Goal: Task Accomplishment & Management: Use online tool/utility

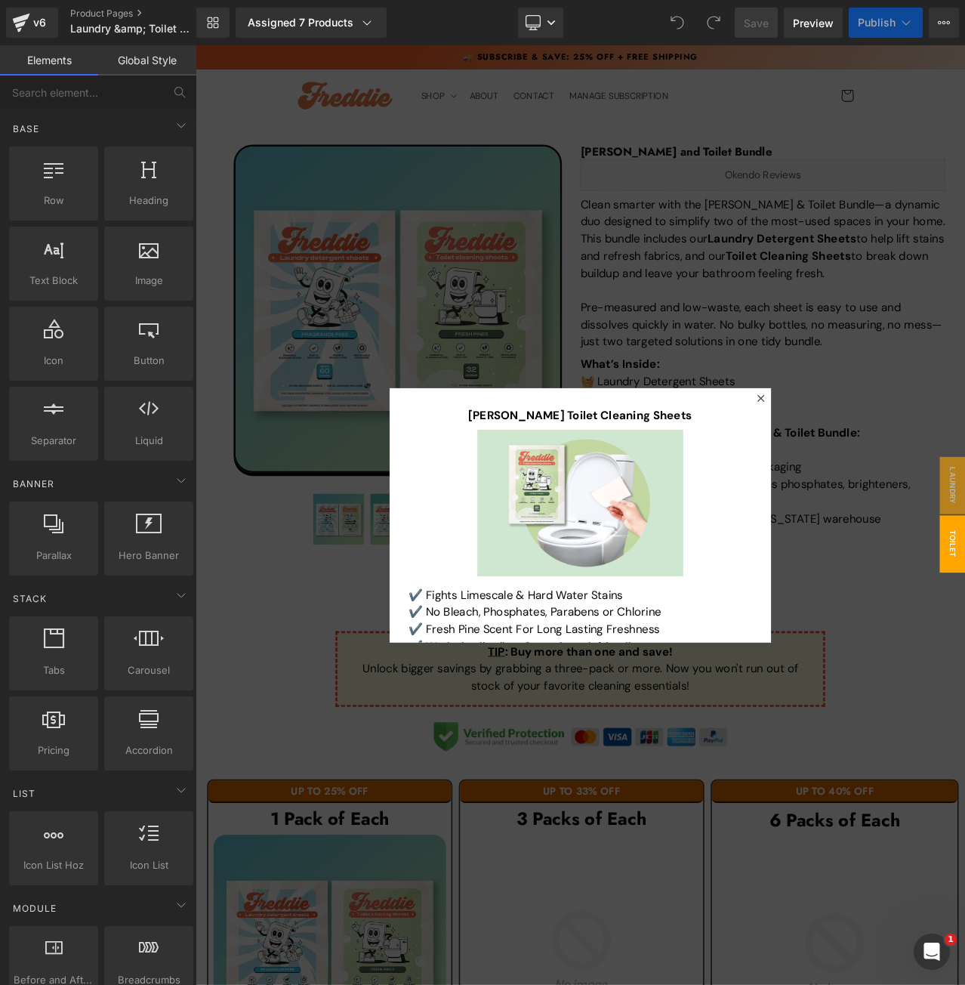
drag, startPoint x: 957, startPoint y: 653, endPoint x: 964, endPoint y: 672, distance: 20.1
click at [957, 653] on div at bounding box center [653, 603] width 914 height 1116
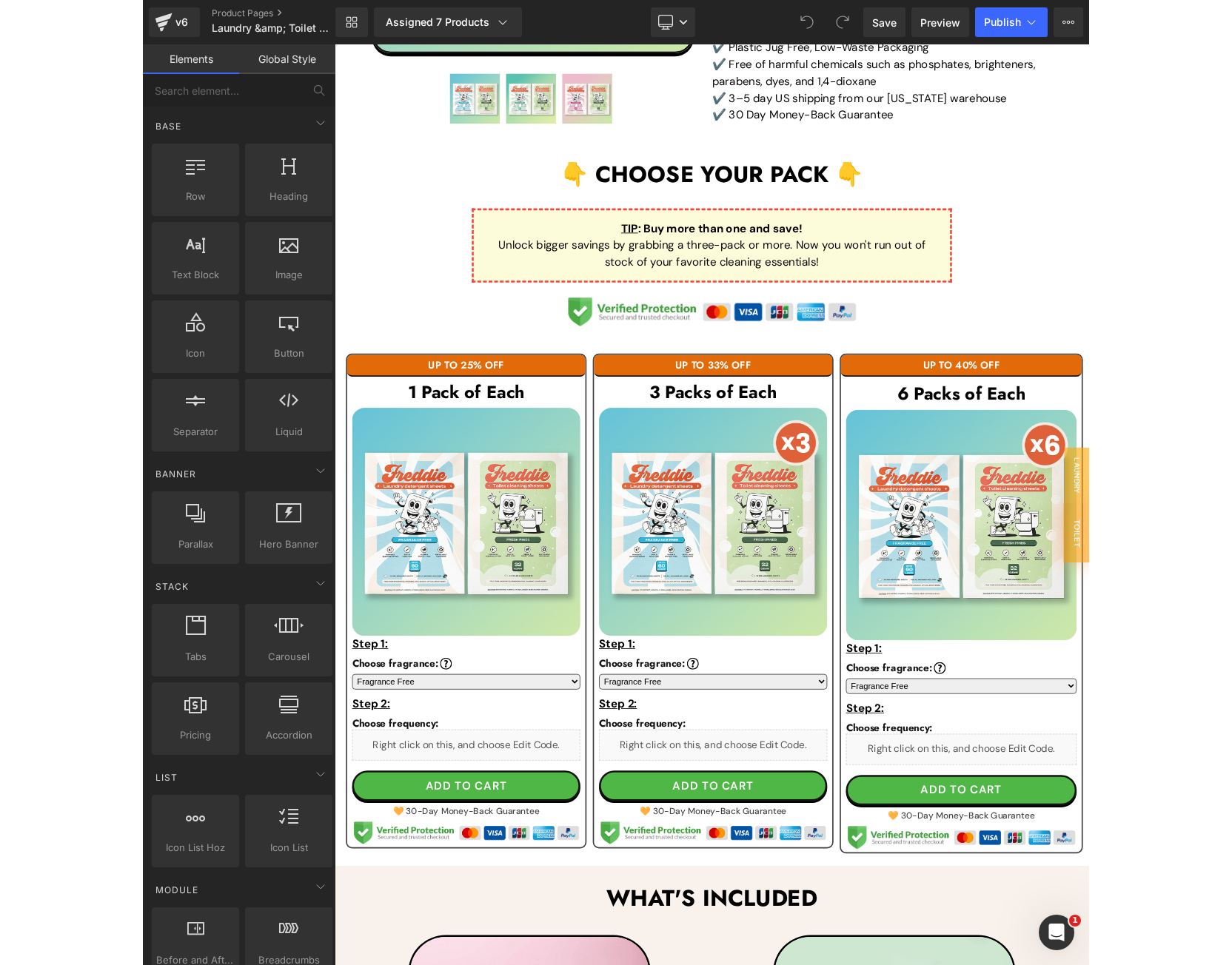
scroll to position [592, 0]
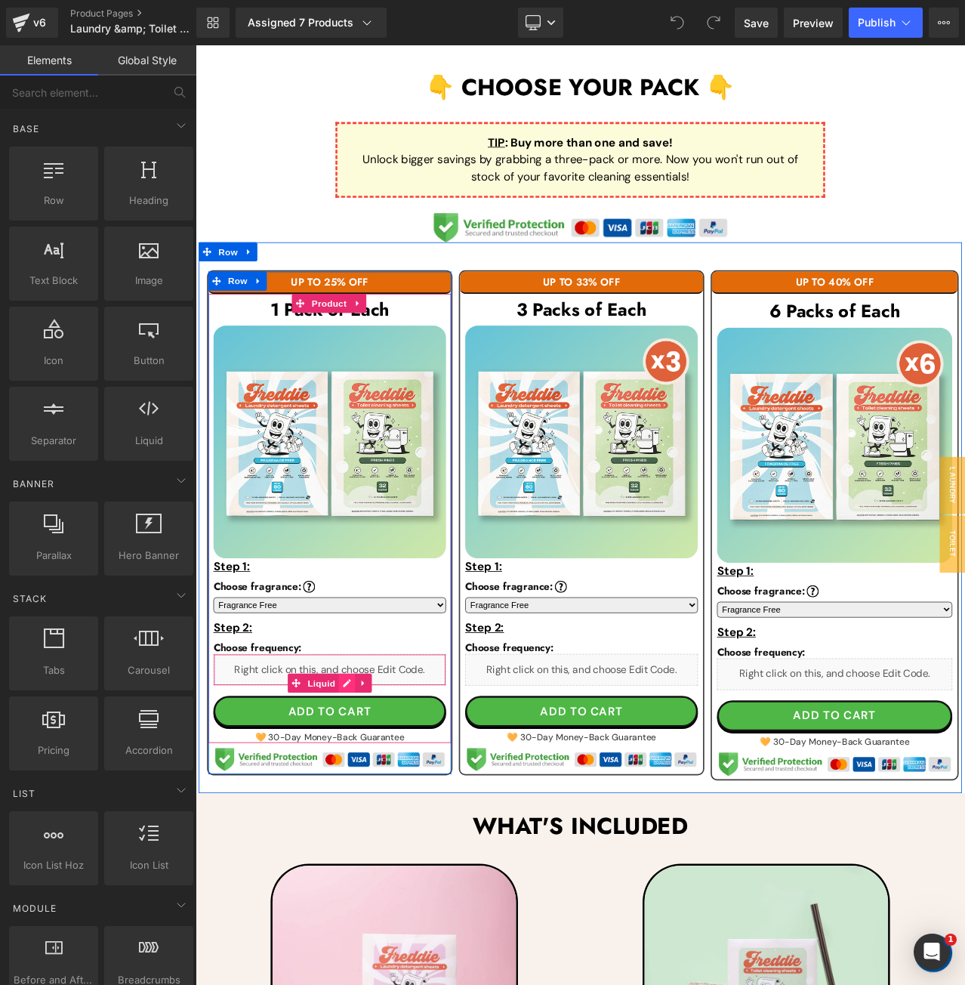
click at [375, 798] on icon at bounding box center [375, 803] width 11 height 11
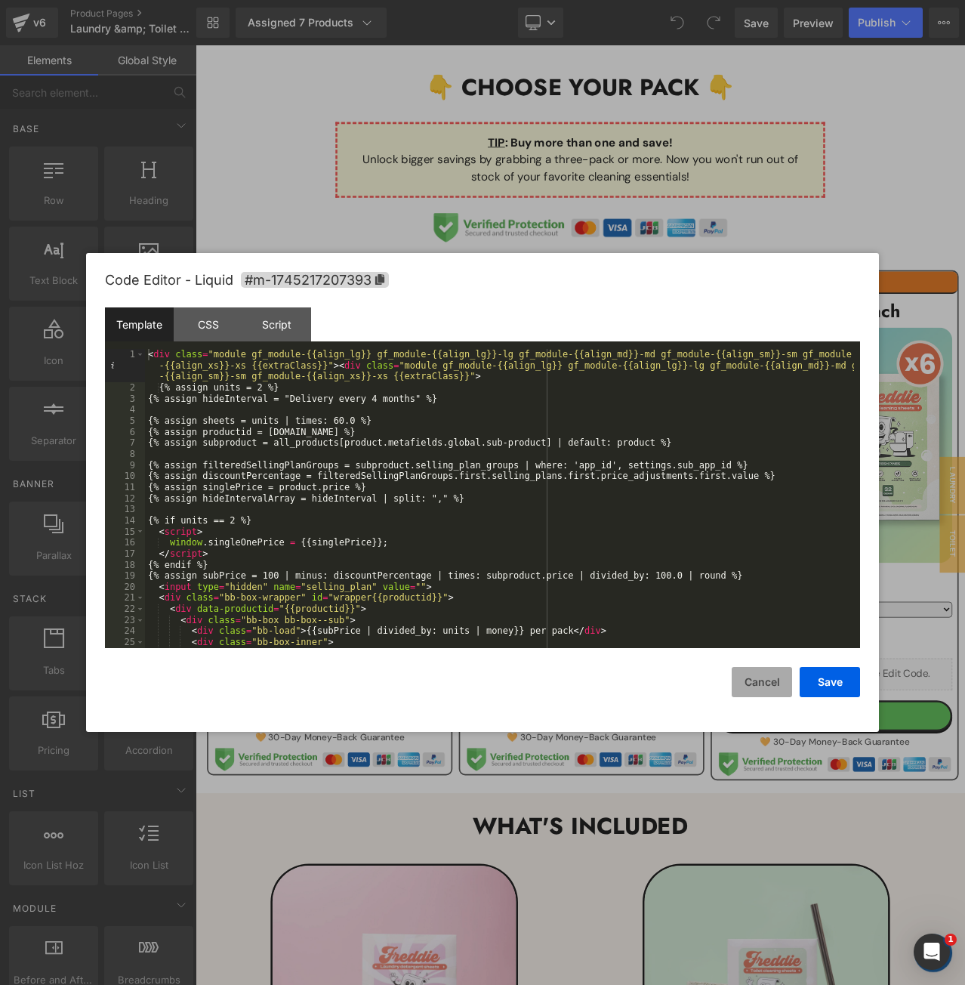
click at [767, 686] on button "Cancel" at bounding box center [762, 682] width 60 height 30
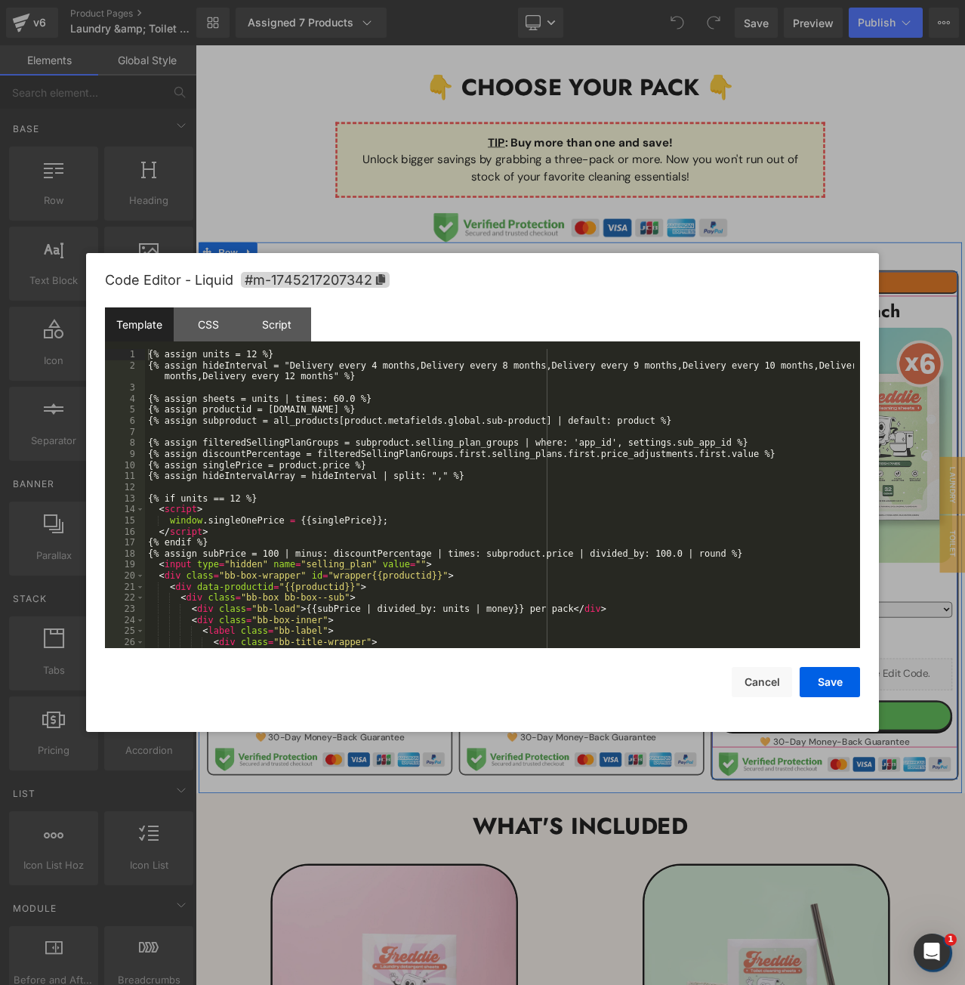
click at [965, 799] on link at bounding box center [971, 808] width 16 height 18
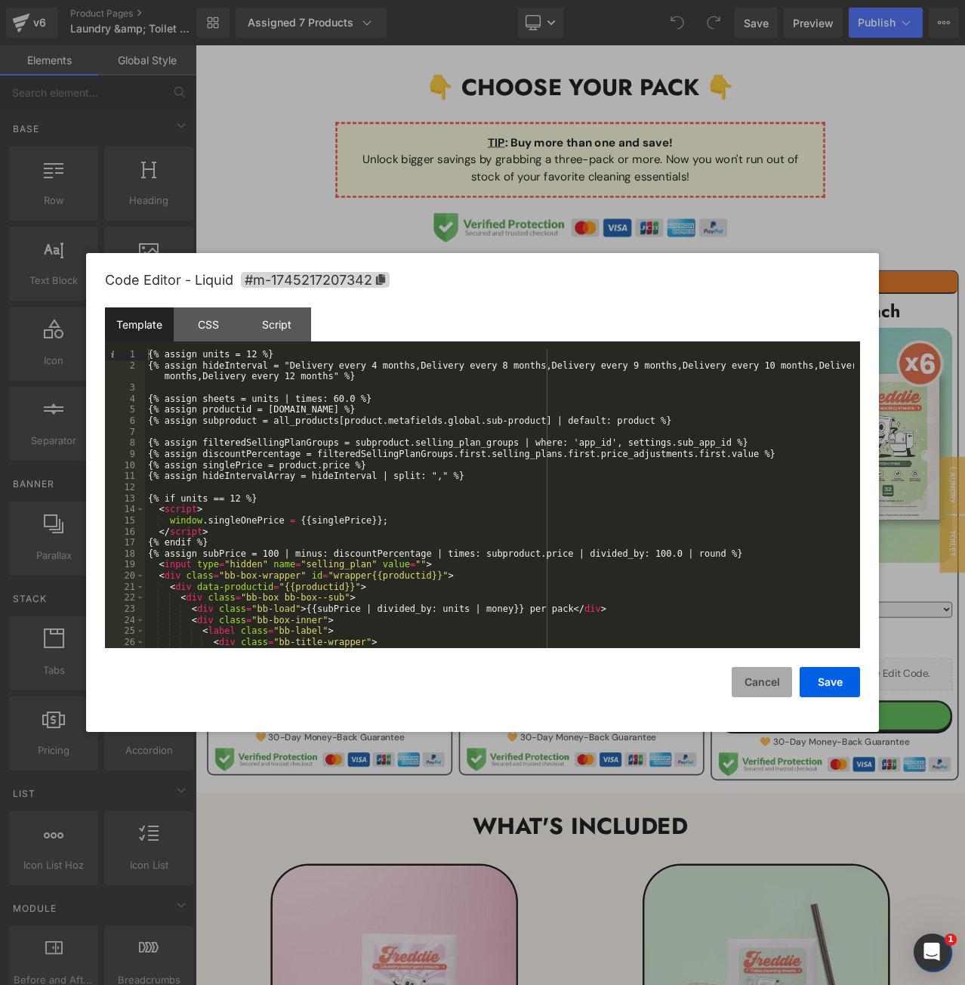
click at [743, 680] on button "Cancel" at bounding box center [762, 682] width 60 height 30
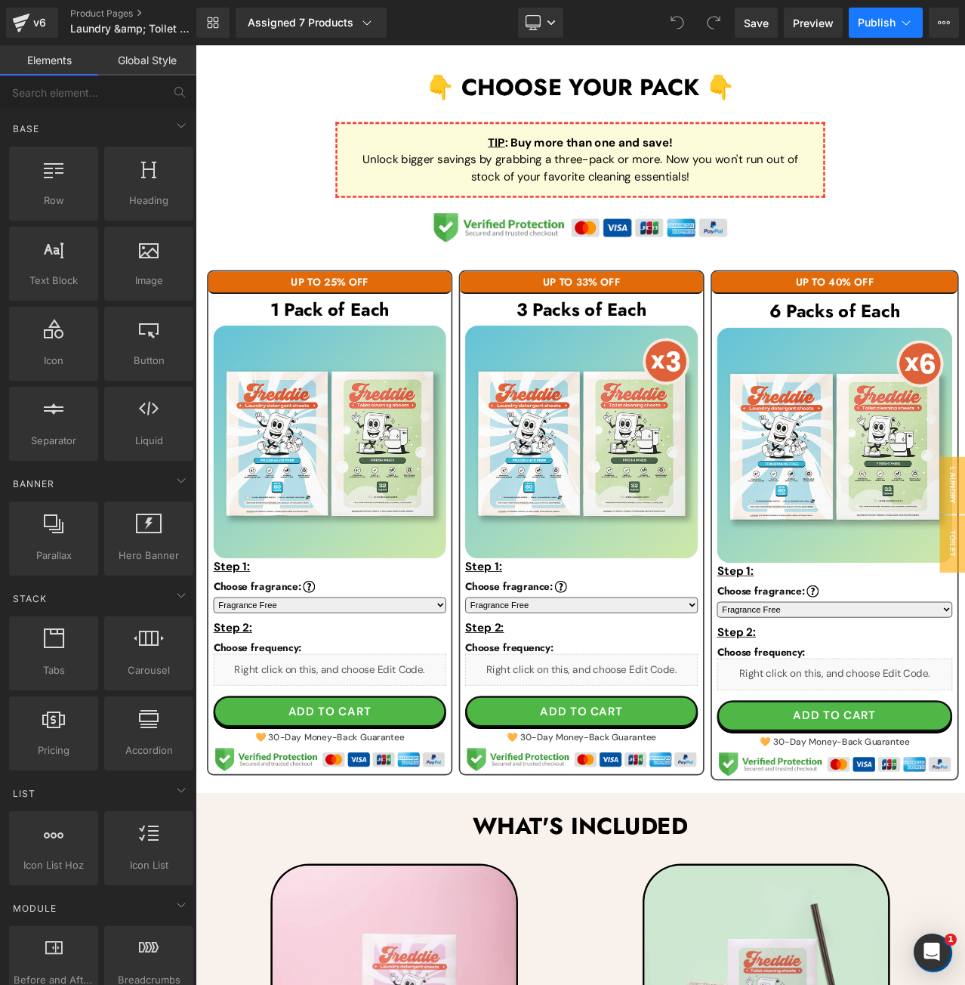
click at [890, 29] on button "Publish" at bounding box center [886, 23] width 74 height 30
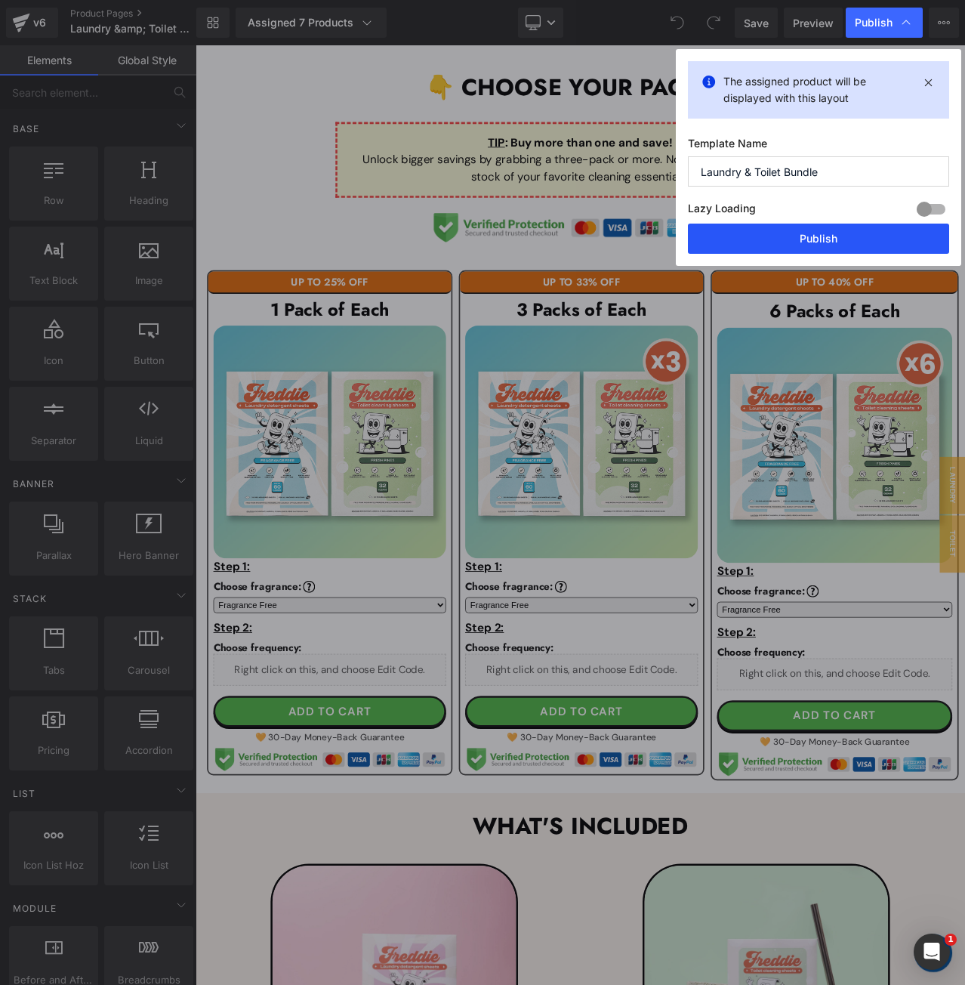
click at [776, 242] on button "Publish" at bounding box center [818, 239] width 261 height 30
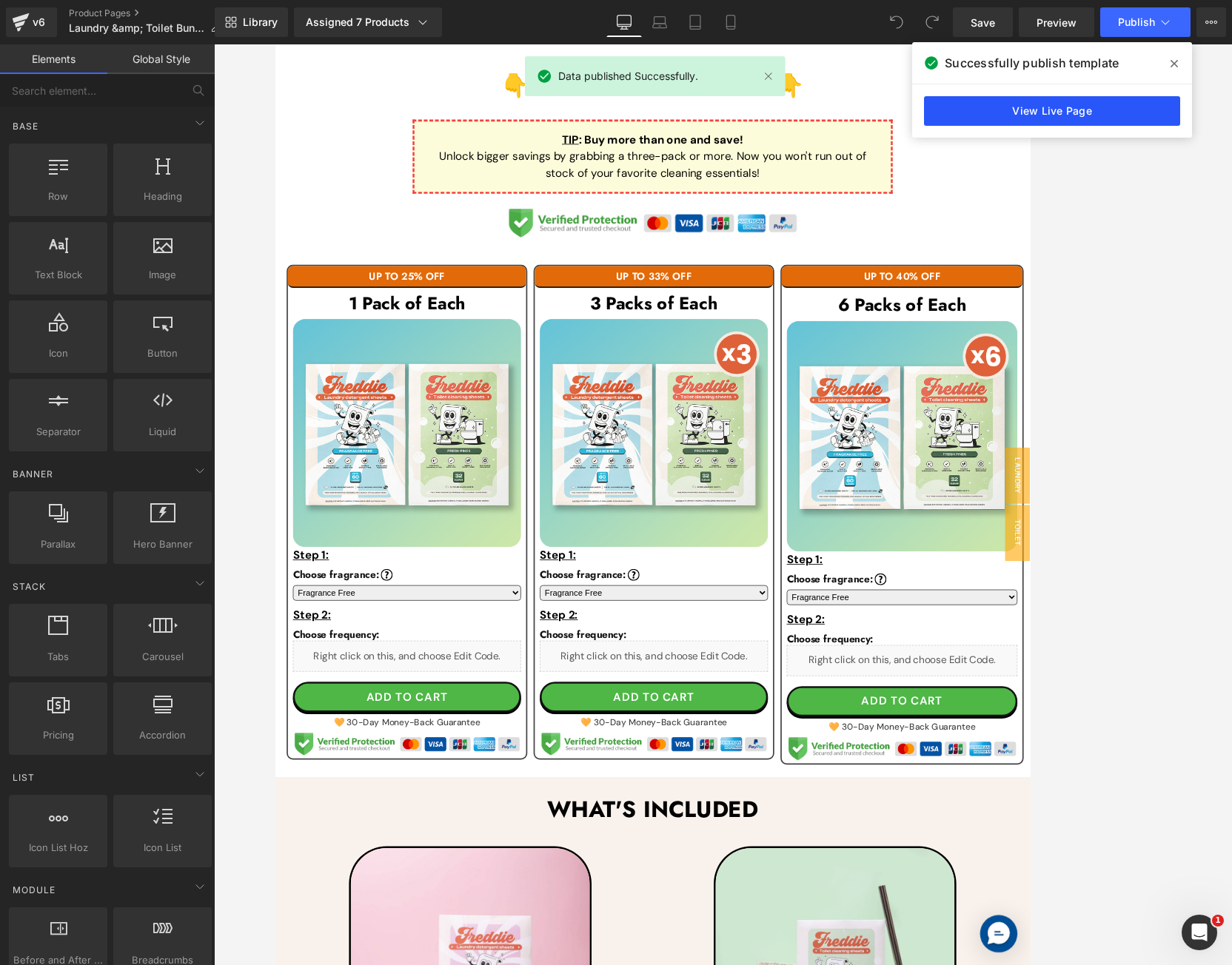
click at [946, 110] on link "View Live Page" at bounding box center [1052, 111] width 256 height 29
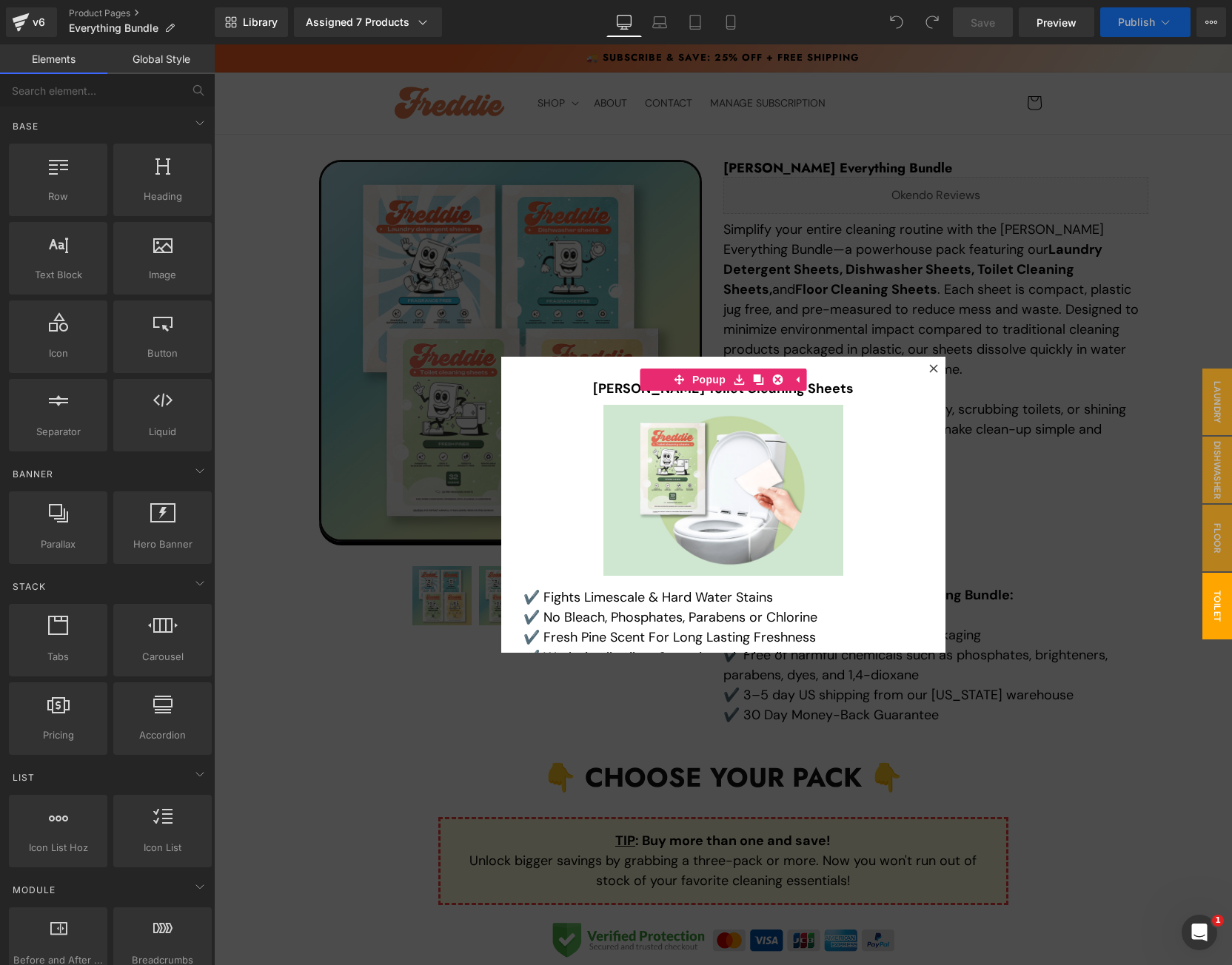
click at [1036, 359] on div at bounding box center [722, 505] width 1018 height 921
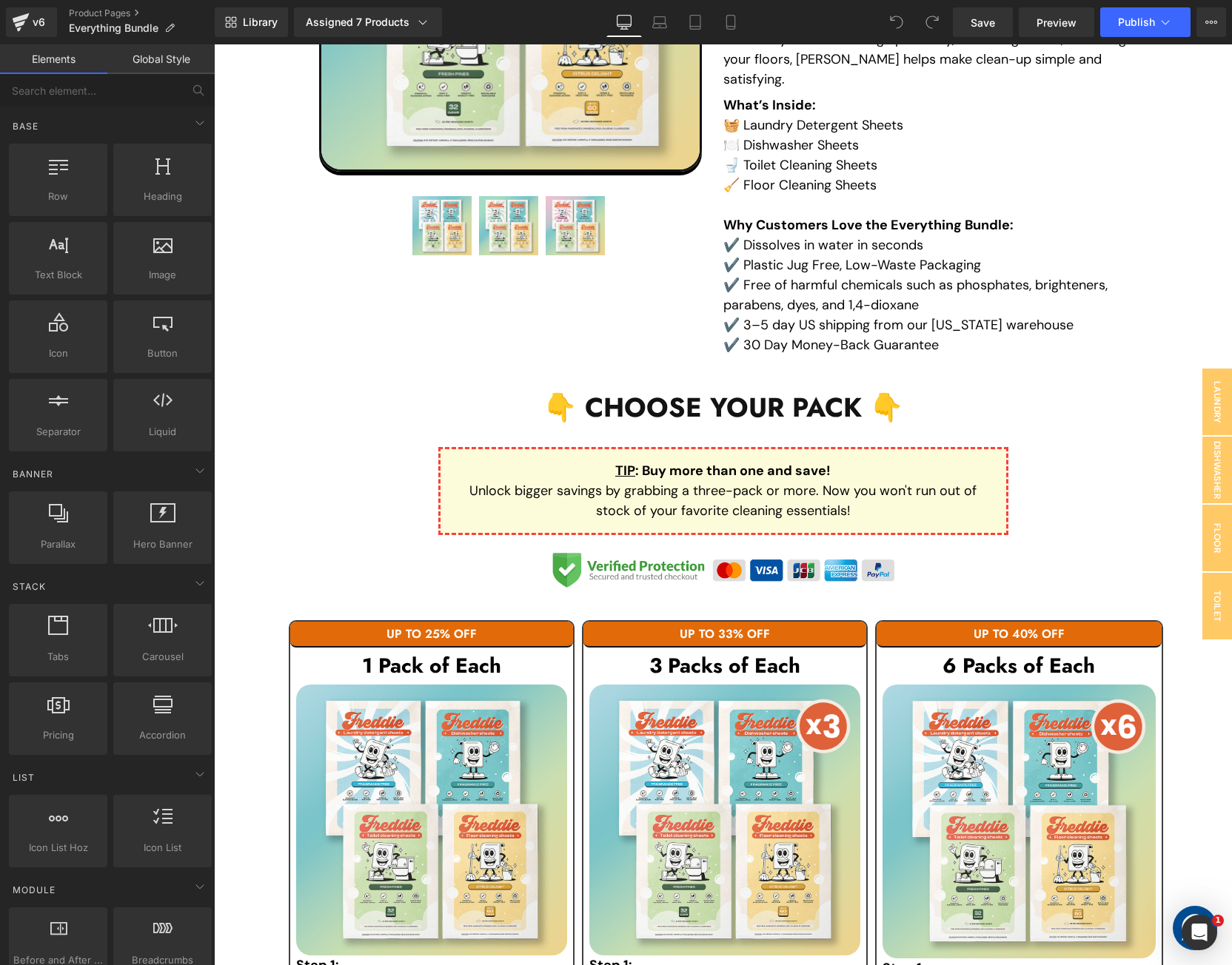
scroll to position [740, 0]
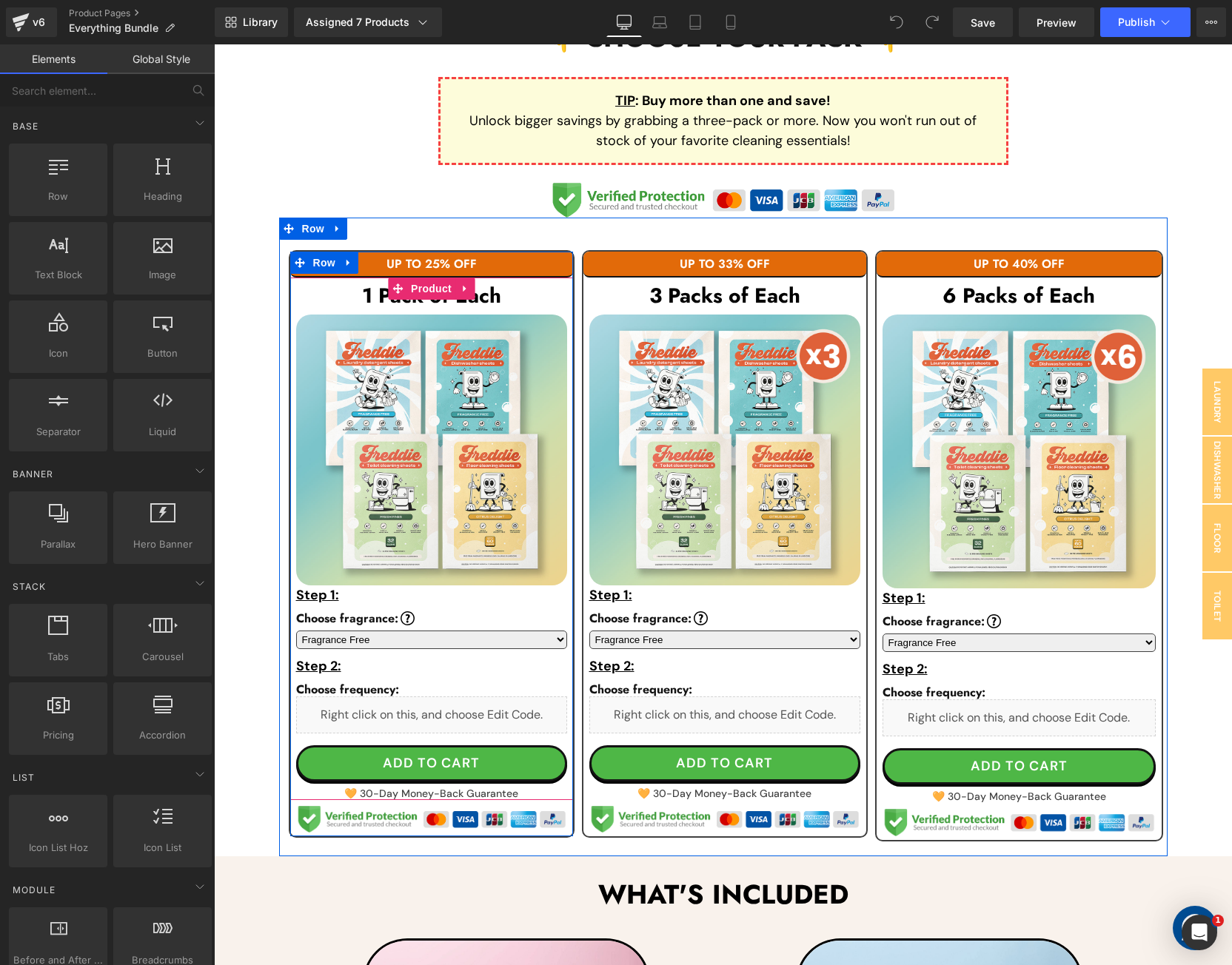
click at [444, 705] on div "Liquid" at bounding box center [431, 715] width 271 height 37
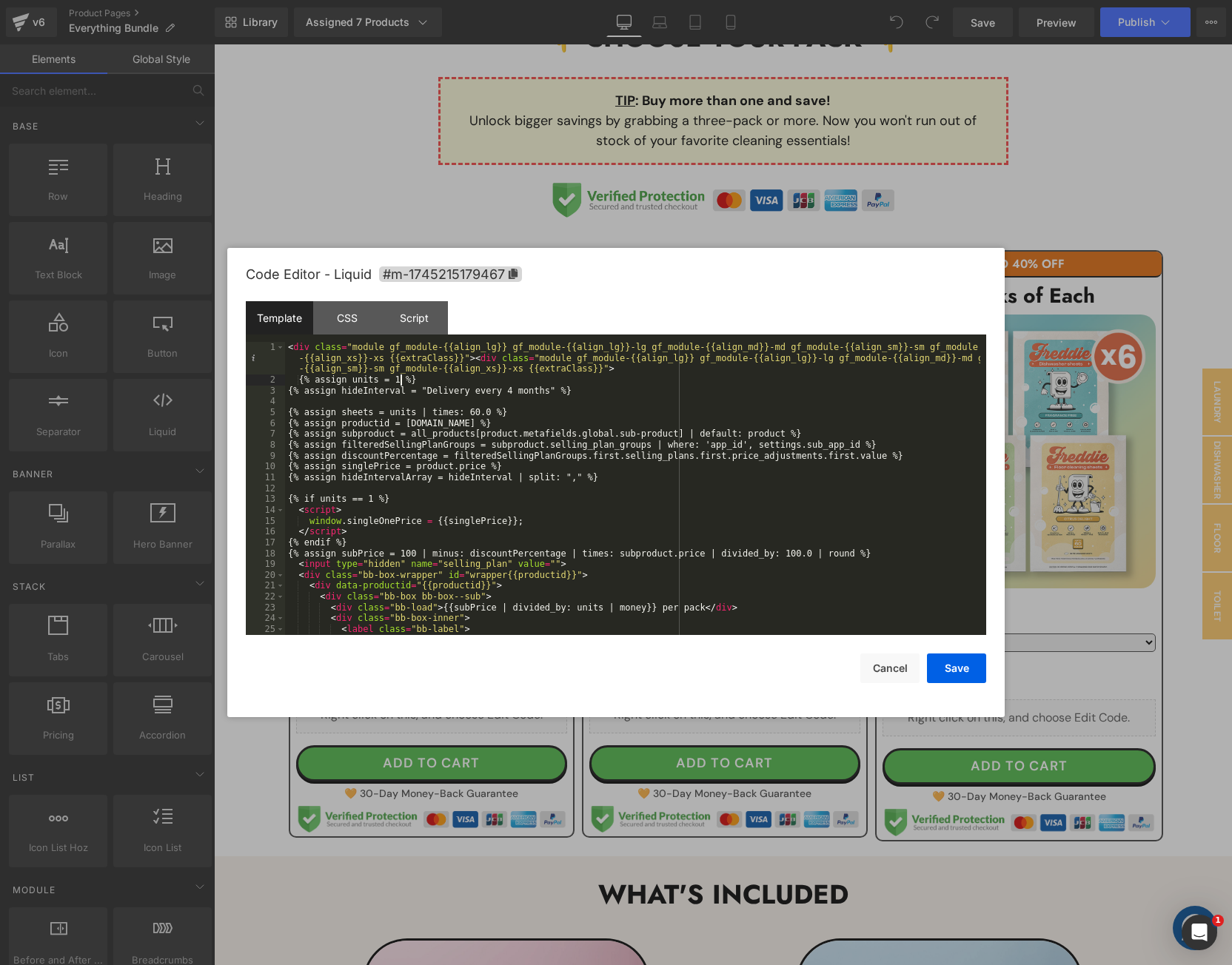
click at [400, 383] on div "< div class = "module gf_module-{{align_lg}} gf_module-{{align_lg}}-lg gf_modul…" at bounding box center [632, 510] width 695 height 337
click at [374, 500] on div "< div class = "module gf_module-{{align_lg}} gf_module-{{align_lg}}-lg gf_modul…" at bounding box center [632, 510] width 695 height 337
click at [957, 664] on button "Save" at bounding box center [957, 668] width 59 height 29
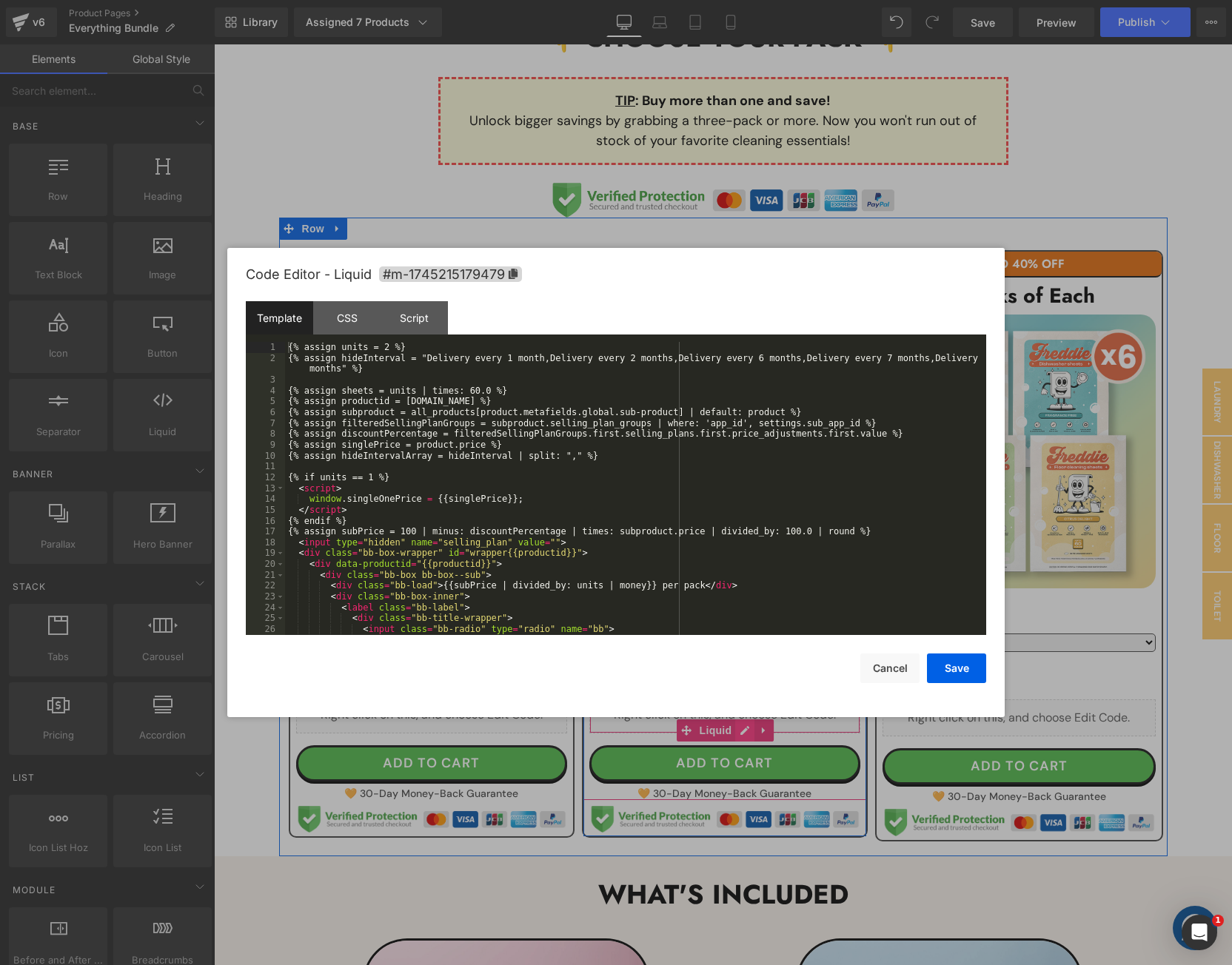
click at [746, 719] on link at bounding box center [745, 730] width 20 height 23
click at [376, 350] on div "{% assign units = 2 %} {% assign hideInterval = "Delivery every 1 month,Deliver…" at bounding box center [632, 499] width 695 height 314
click at [376, 479] on div "{% assign units = 12 %} {% assign hideInterval = "Delivery every 1 month,Delive…" at bounding box center [632, 499] width 695 height 314
click at [959, 664] on button "Save" at bounding box center [957, 668] width 59 height 29
click at [1034, 728] on icon at bounding box center [1039, 733] width 11 height 11
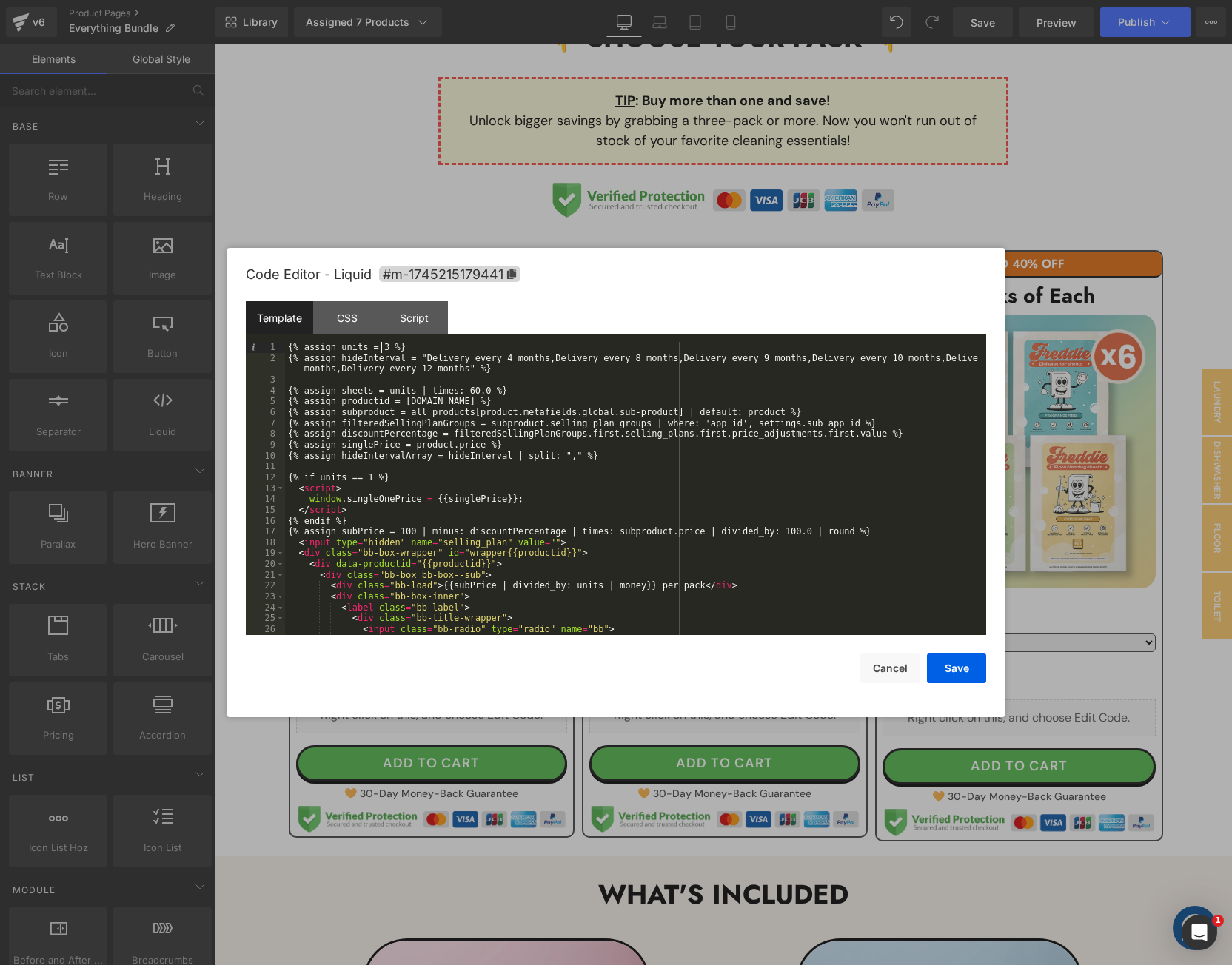
drag, startPoint x: 380, startPoint y: 348, endPoint x: 755, endPoint y: 461, distance: 391.7
click at [380, 348] on div "{% assign units = 3 %} {% assign hideInterval = "Delivery every 4 months,Delive…" at bounding box center [632, 499] width 695 height 314
click at [373, 478] on div "{% assign units = 24 %} {% assign hideInterval = "Delivery every 4 months,Deliv…" at bounding box center [632, 499] width 695 height 314
click at [376, 482] on div "{% assign units = 24 %} {% assign hideInterval = "Delivery every 4 months,Deliv…" at bounding box center [632, 499] width 695 height 314
click at [960, 654] on button "Save" at bounding box center [957, 668] width 59 height 29
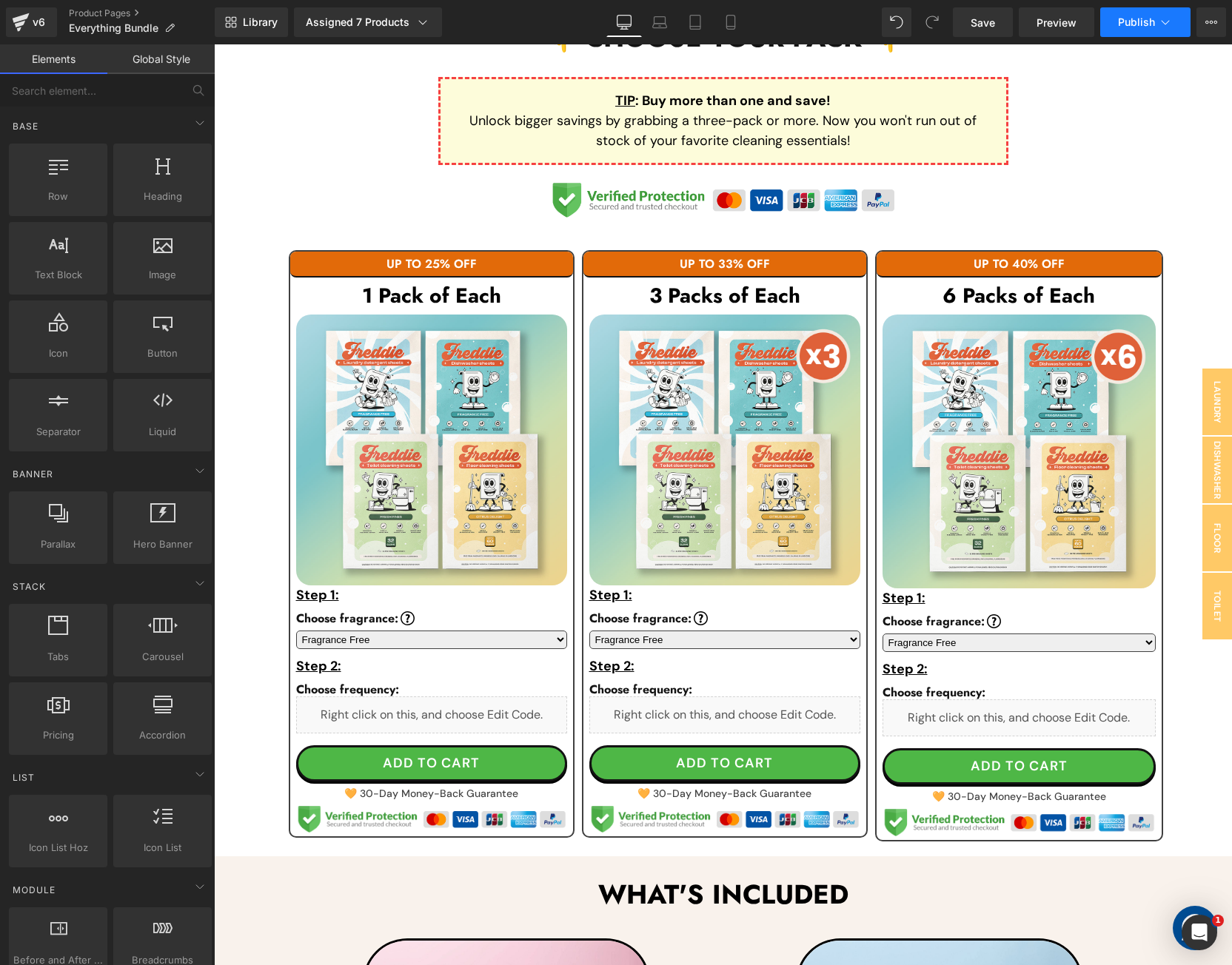
click at [1122, 30] on button "Publish" at bounding box center [1145, 23] width 90 height 29
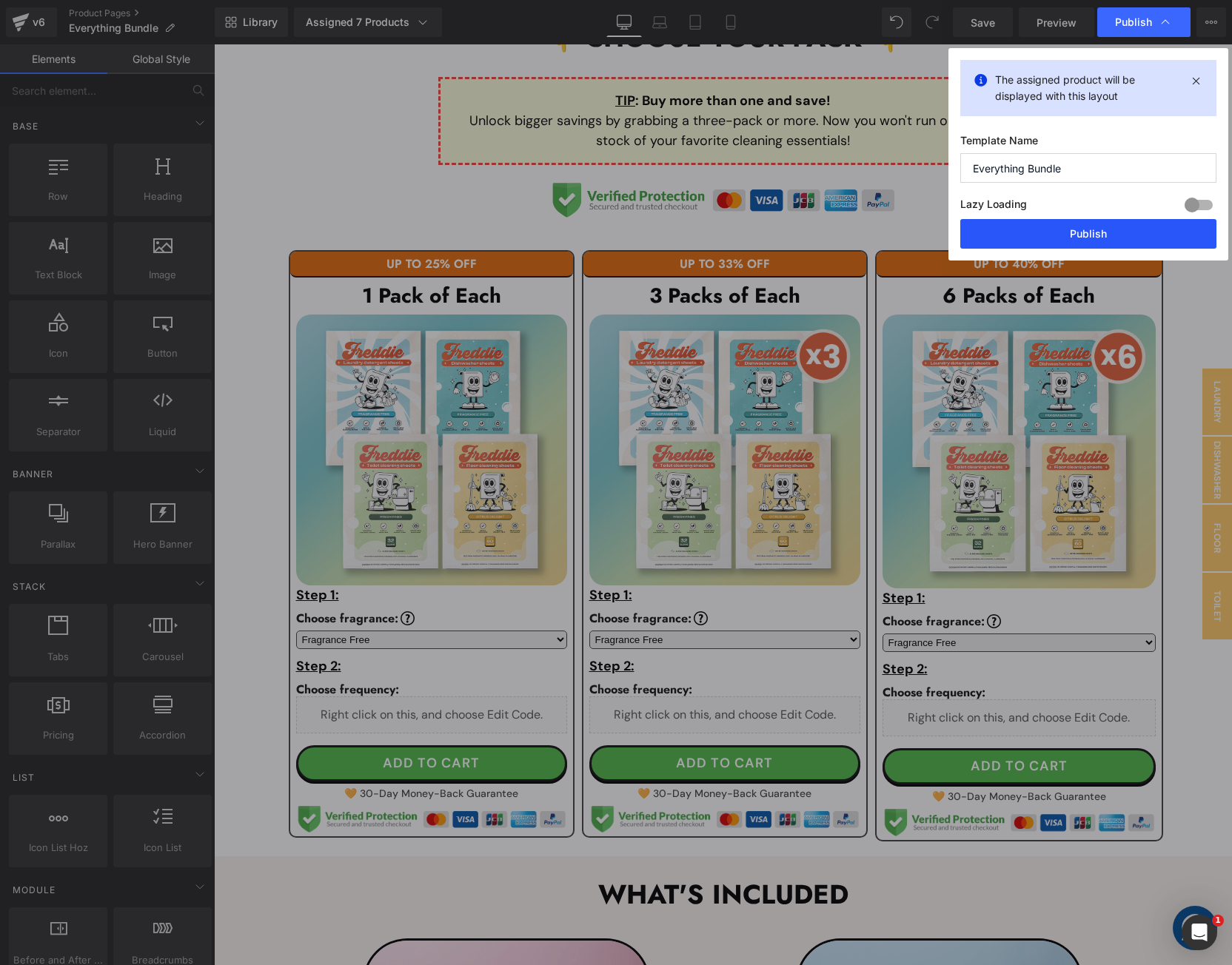
click at [1051, 237] on button "Publish" at bounding box center [1088, 234] width 256 height 29
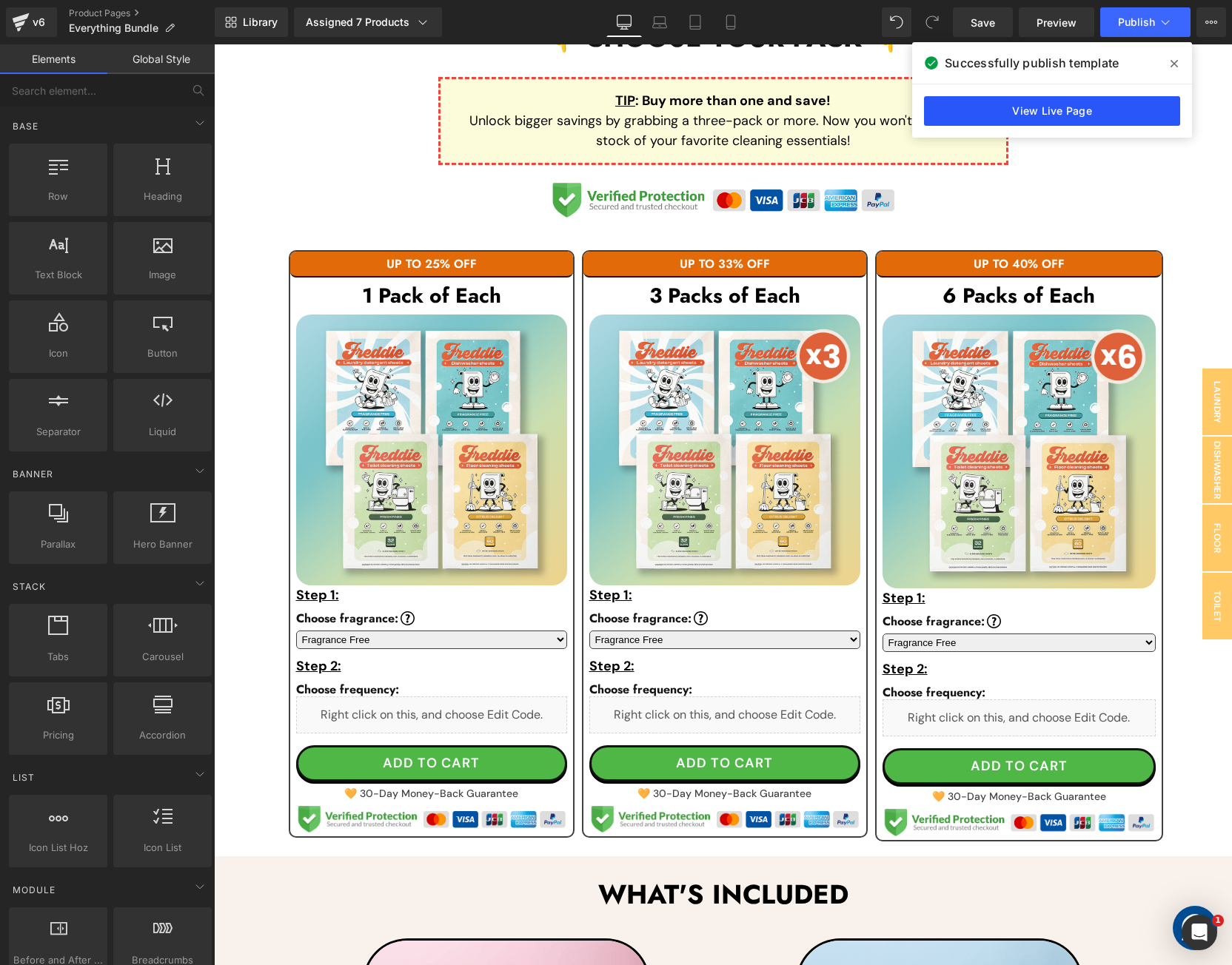
click at [1024, 111] on link "View Live Page" at bounding box center [1052, 111] width 256 height 29
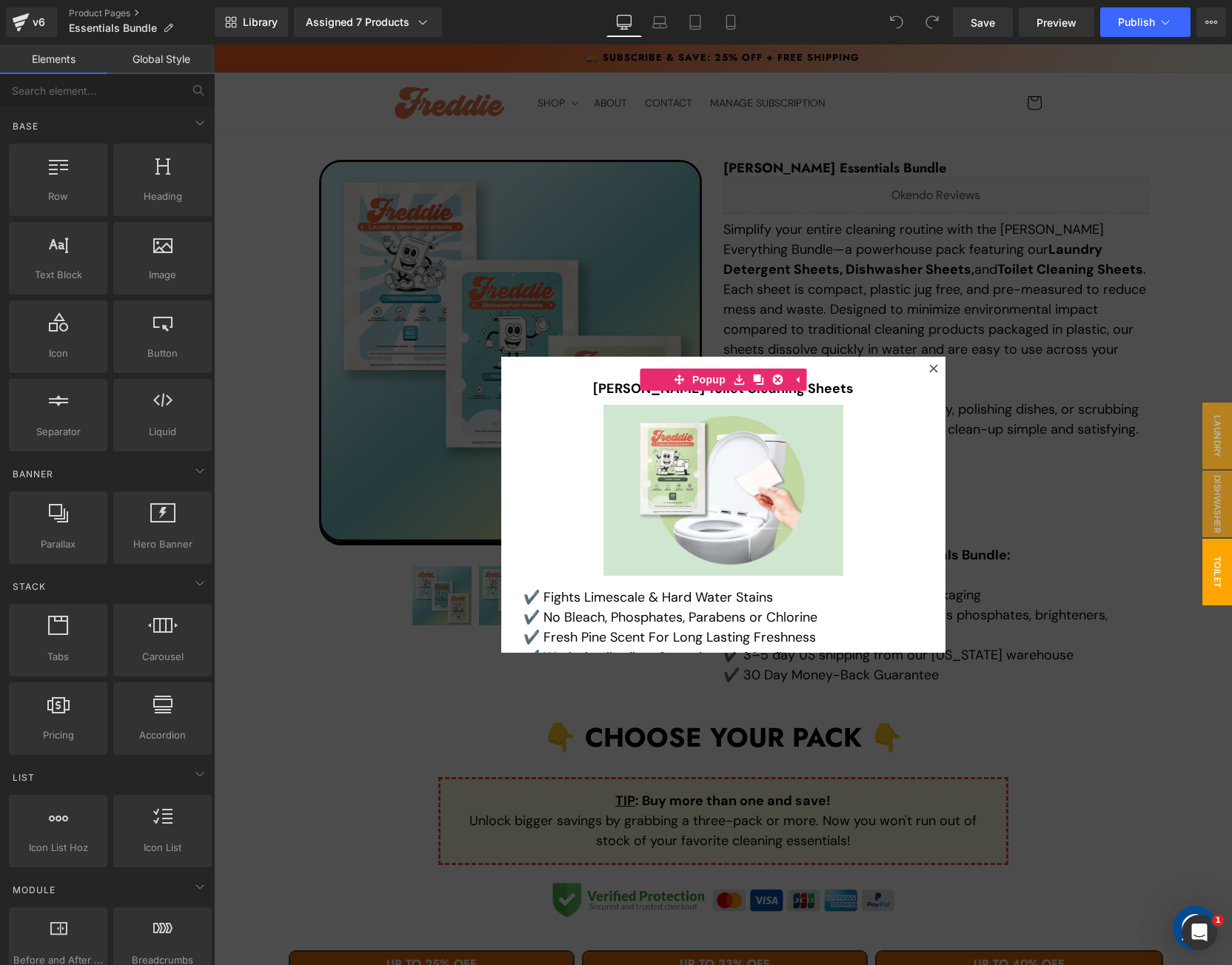
click at [1036, 537] on div at bounding box center [722, 505] width 1018 height 921
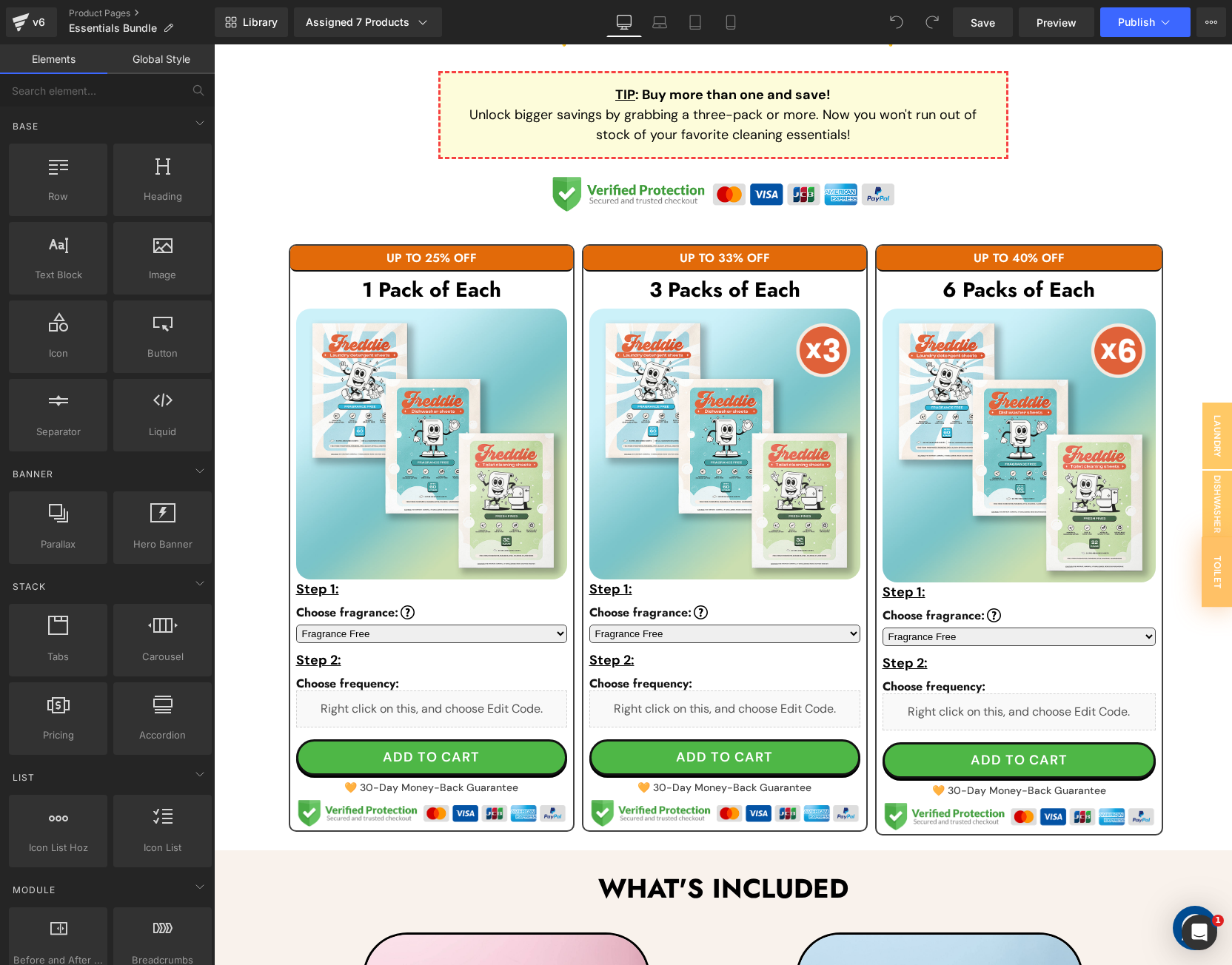
scroll to position [814, 0]
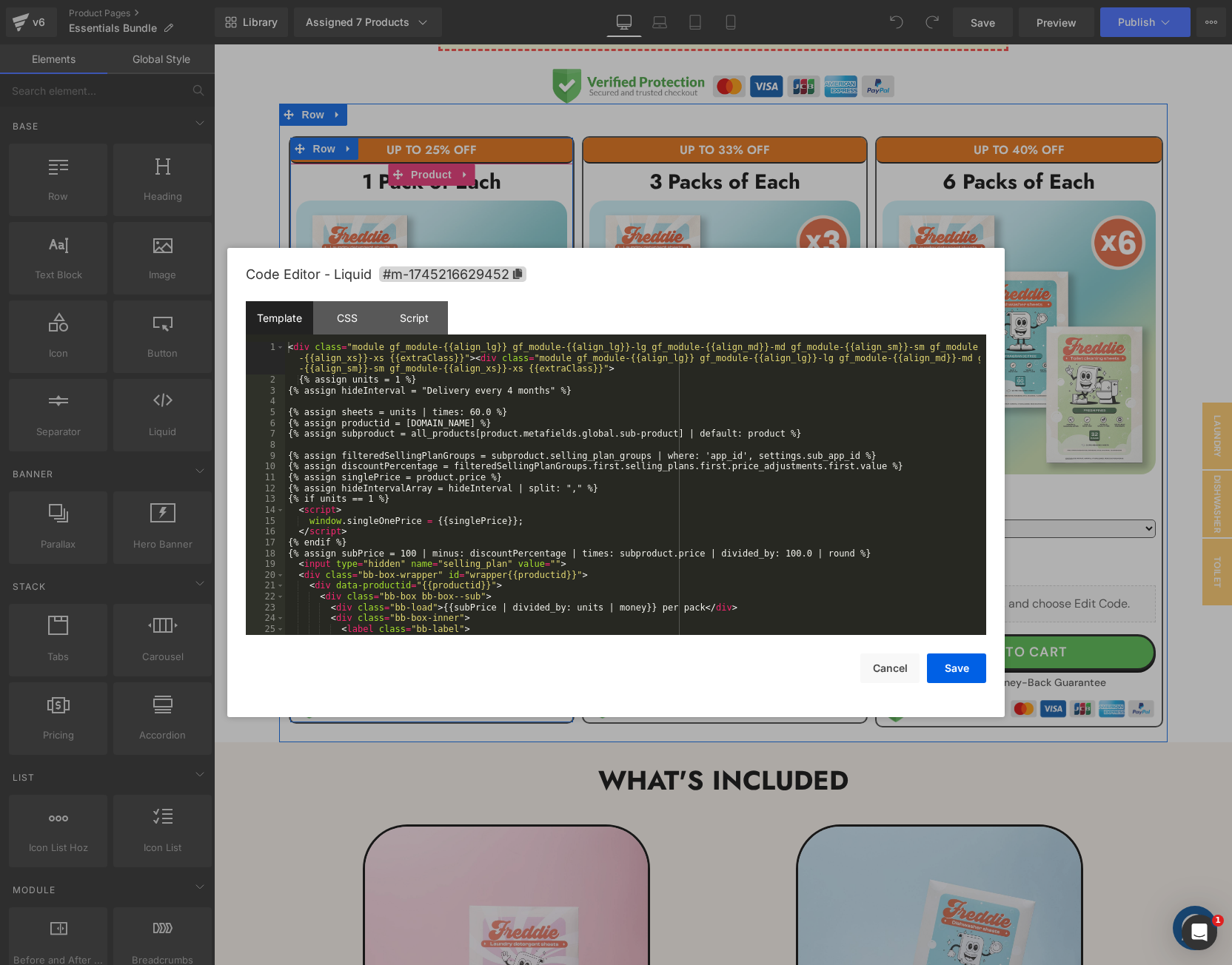
drag, startPoint x: 450, startPoint y: 610, endPoint x: 579, endPoint y: 430, distance: 221.5
click at [450, 610] on div "Liquid" at bounding box center [431, 601] width 271 height 37
drag, startPoint x: 398, startPoint y: 381, endPoint x: 578, endPoint y: 461, distance: 197.0
click at [406, 382] on div "< div class = "module gf_module-{{align_lg}} gf_module-{{align_lg}}-lg gf_modul…" at bounding box center [632, 510] width 695 height 337
click at [376, 499] on div "< div class = "module gf_module-{{align_lg}} gf_module-{{align_lg}}-lg gf_modul…" at bounding box center [632, 510] width 695 height 337
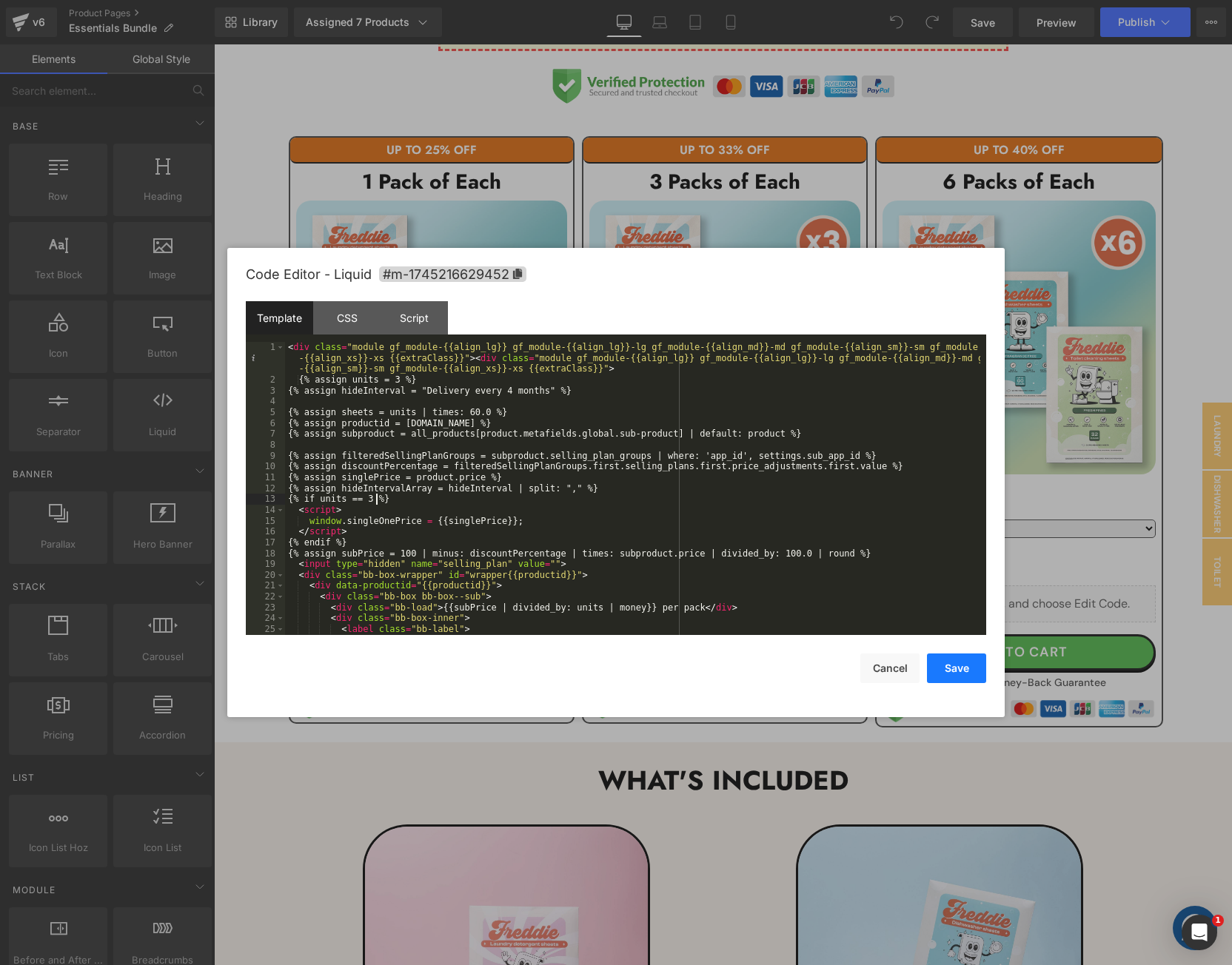
click at [966, 673] on button "Save" at bounding box center [957, 668] width 59 height 29
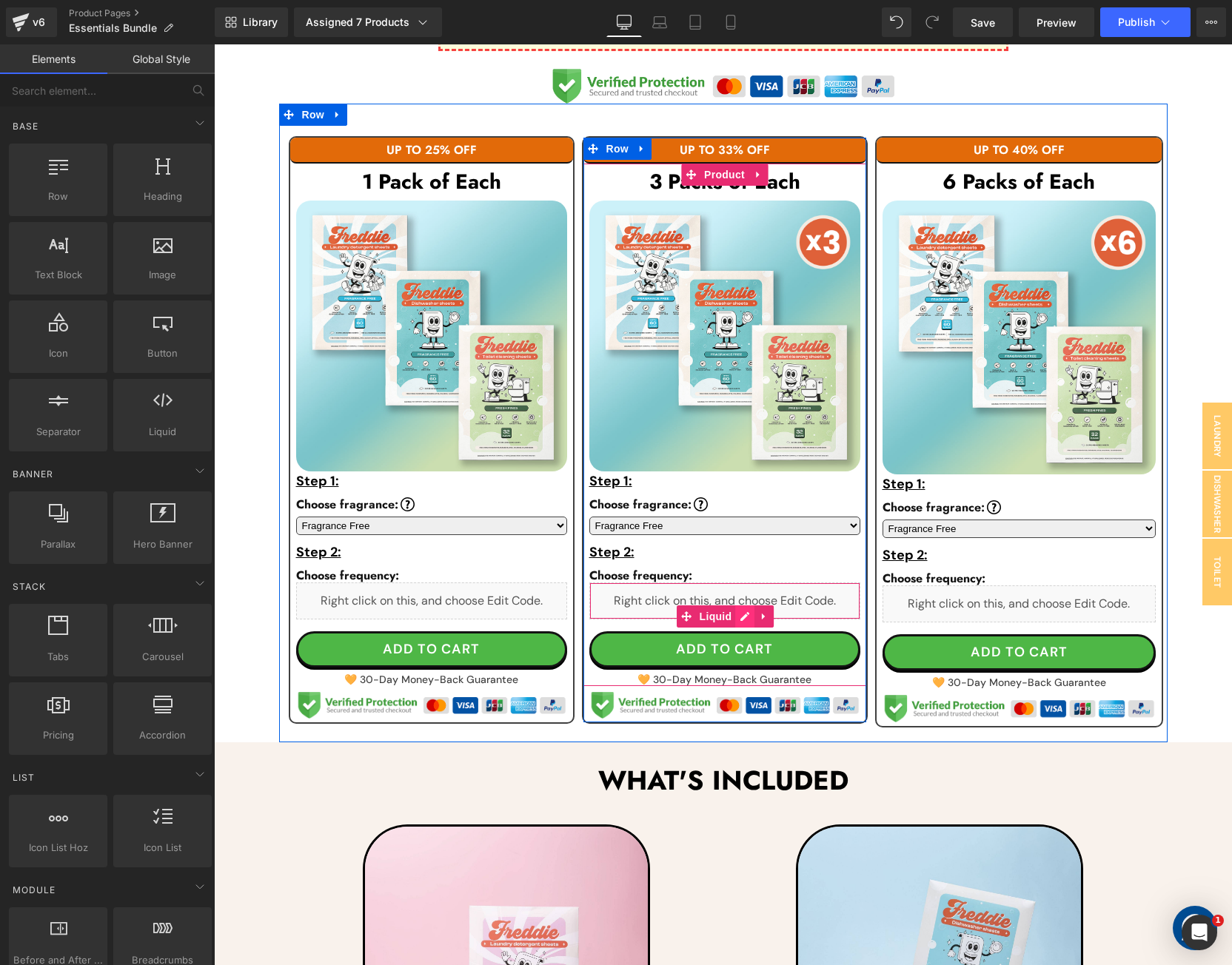
click at [744, 611] on icon at bounding box center [745, 616] width 11 height 11
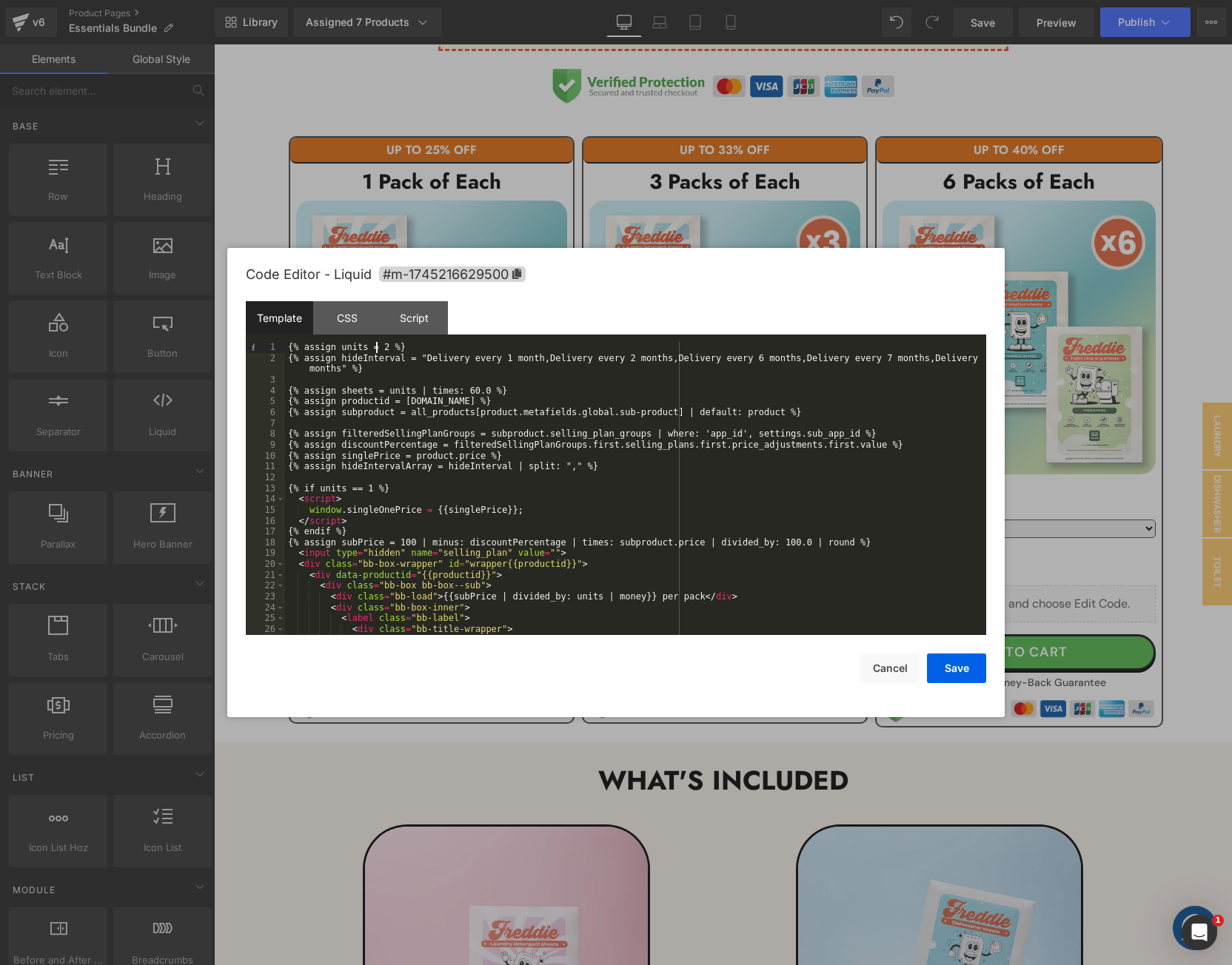
click at [378, 347] on div "{% assign units = 2 %} {% assign hideInterval = "Delivery every 1 month,Deliver…" at bounding box center [632, 499] width 695 height 314
click at [373, 490] on div "{% assign units = 9 %} {% assign hideInterval = "Delivery every 1 month,Deliver…" at bounding box center [632, 499] width 695 height 314
click at [944, 661] on button "Save" at bounding box center [957, 668] width 59 height 29
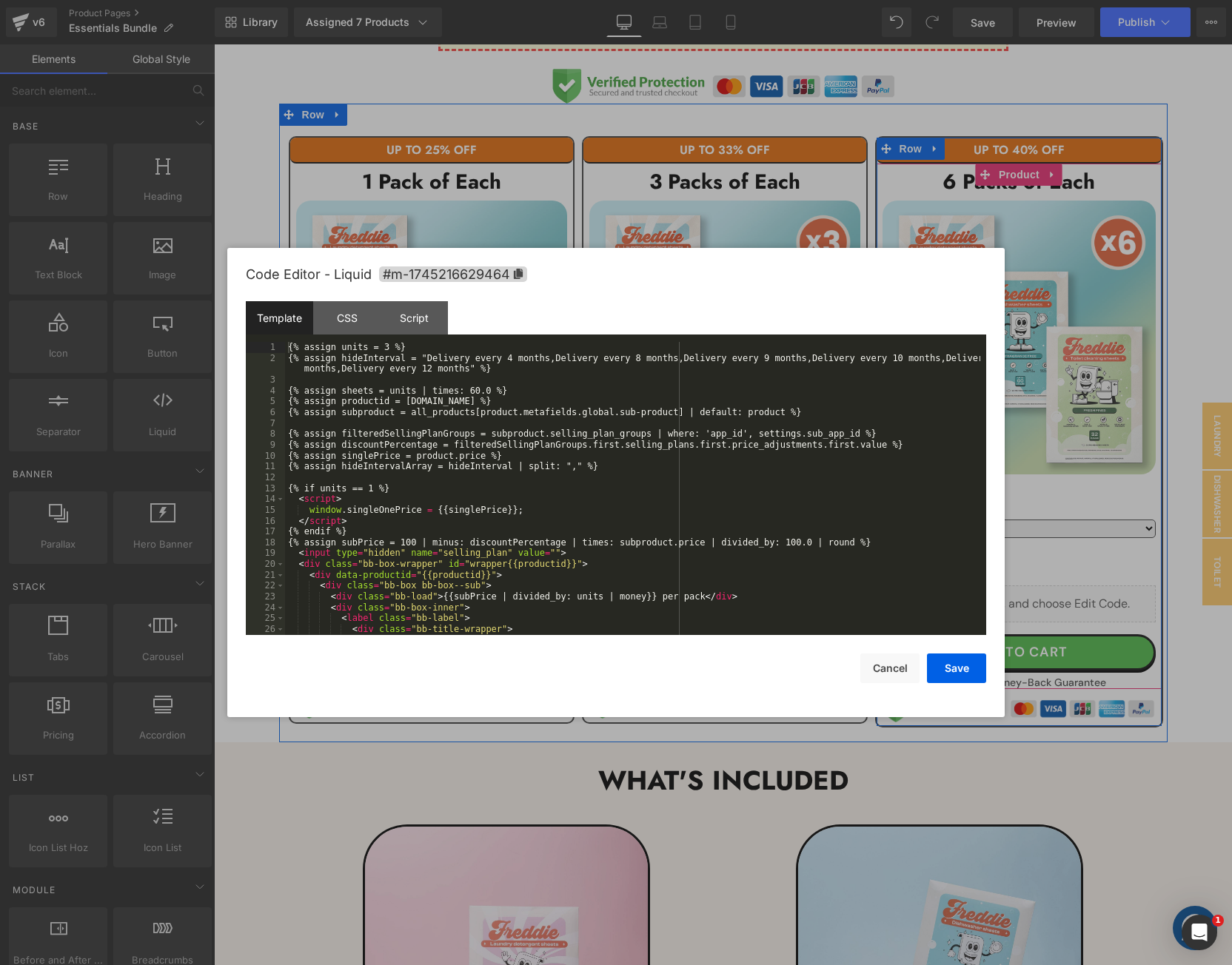
click at [1033, 616] on icon at bounding box center [1036, 619] width 8 height 8
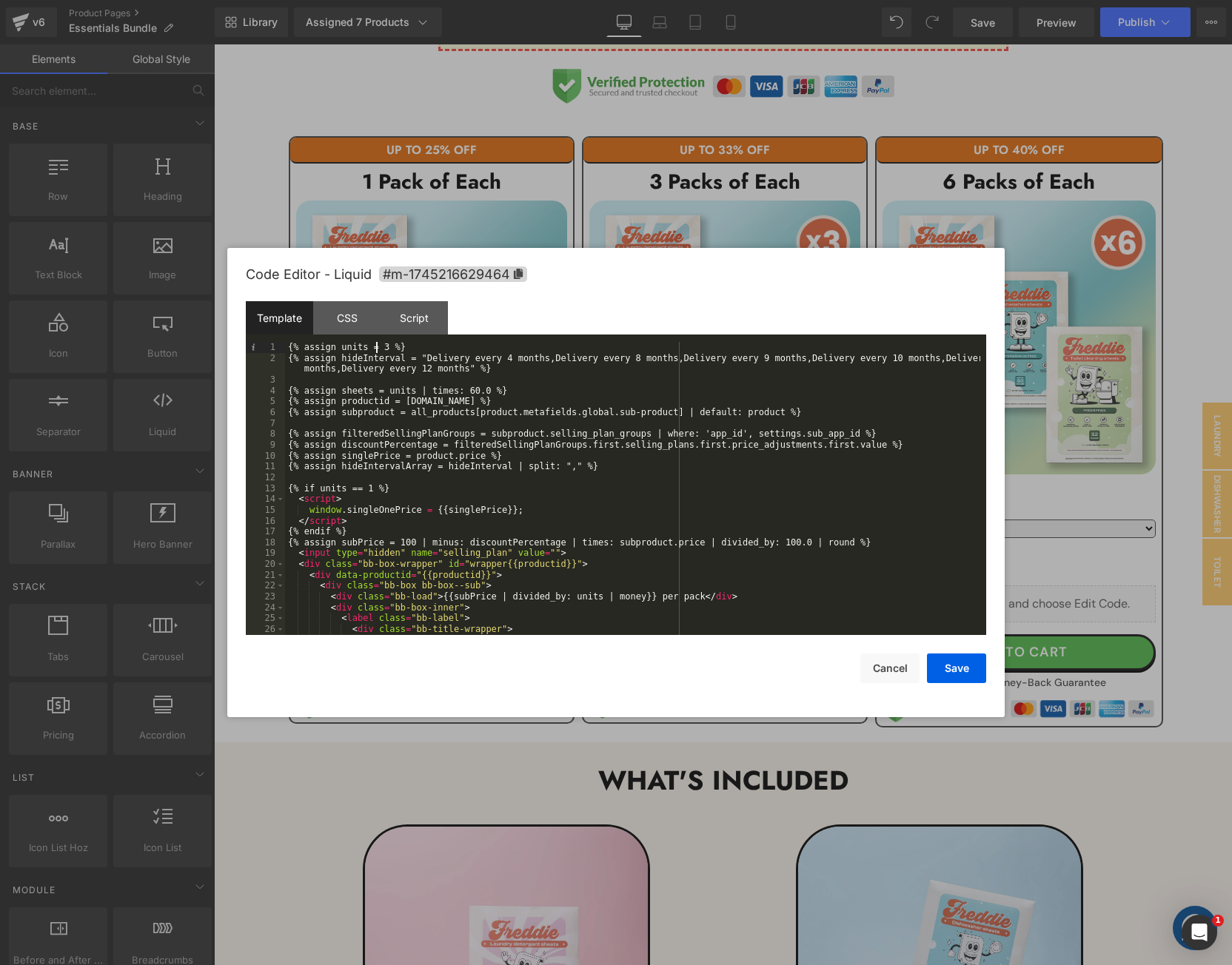
click at [377, 345] on div "{% assign units = 3 %} {% assign hideInterval = "Delivery every 4 months,Delive…" at bounding box center [632, 499] width 695 height 314
drag, startPoint x: 380, startPoint y: 343, endPoint x: 432, endPoint y: 361, distance: 55.0
click at [379, 343] on div "{% assign units = 3 %} {% assign hideInterval = "Delivery every 4 months,Delive…" at bounding box center [632, 499] width 695 height 314
click at [376, 489] on div "{% assign units = 18 %} {% assign hideInterval = "Delivery every 4 months,Deliv…" at bounding box center [632, 499] width 695 height 314
drag, startPoint x: 942, startPoint y: 666, endPoint x: 943, endPoint y: 650, distance: 16.0
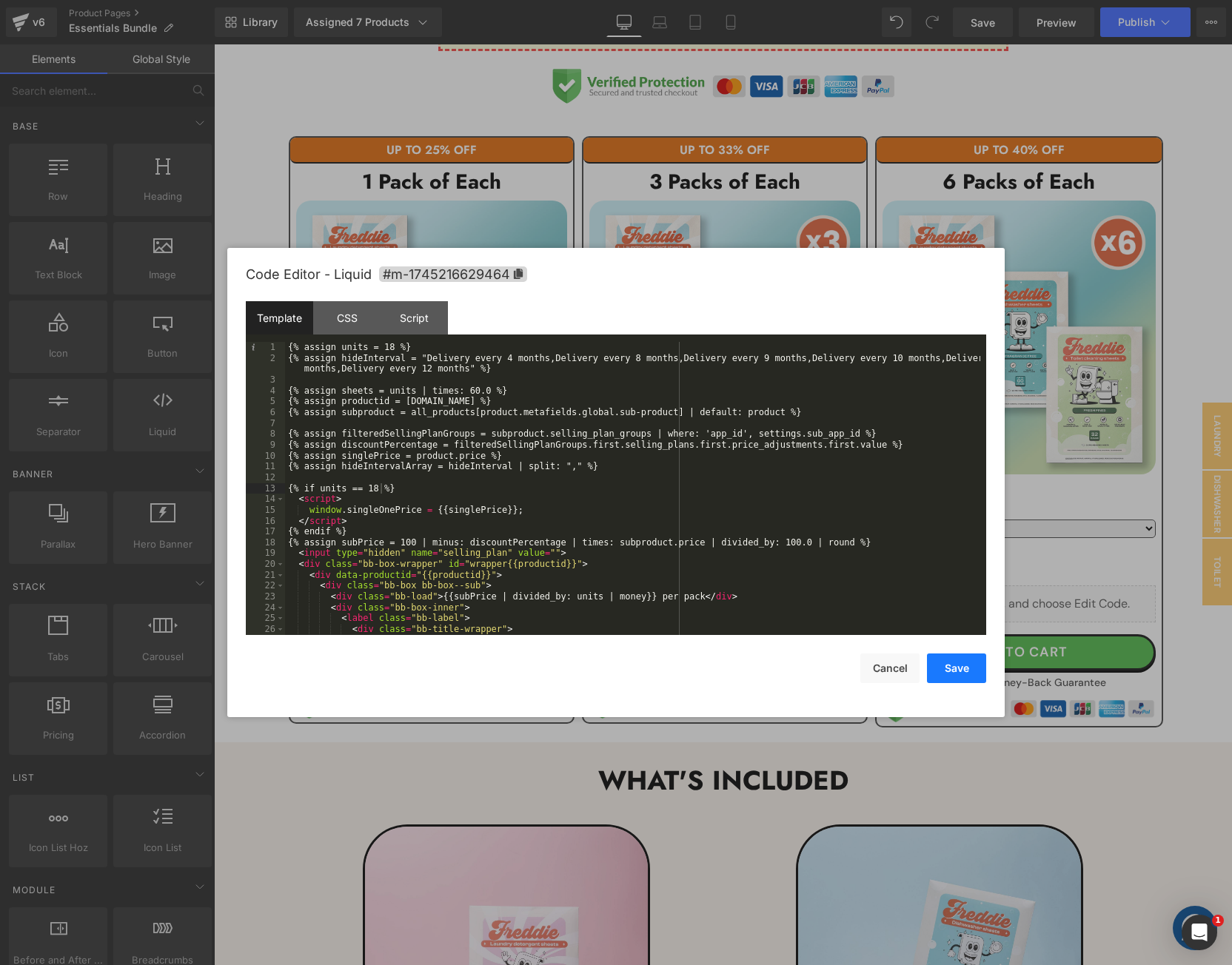
click at [943, 666] on button "Save" at bounding box center [957, 668] width 59 height 29
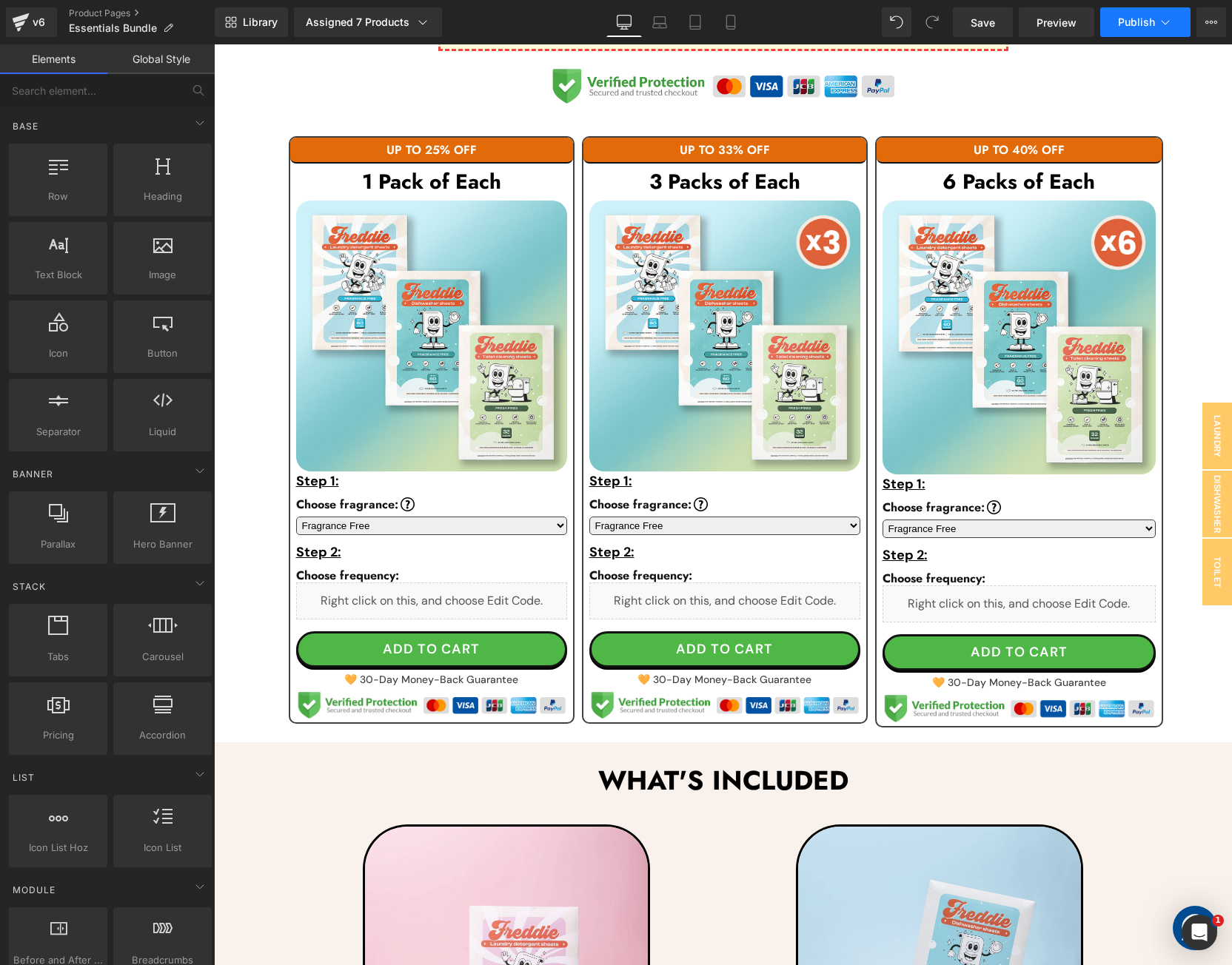
click at [1133, 24] on span "Publish" at bounding box center [1137, 23] width 37 height 12
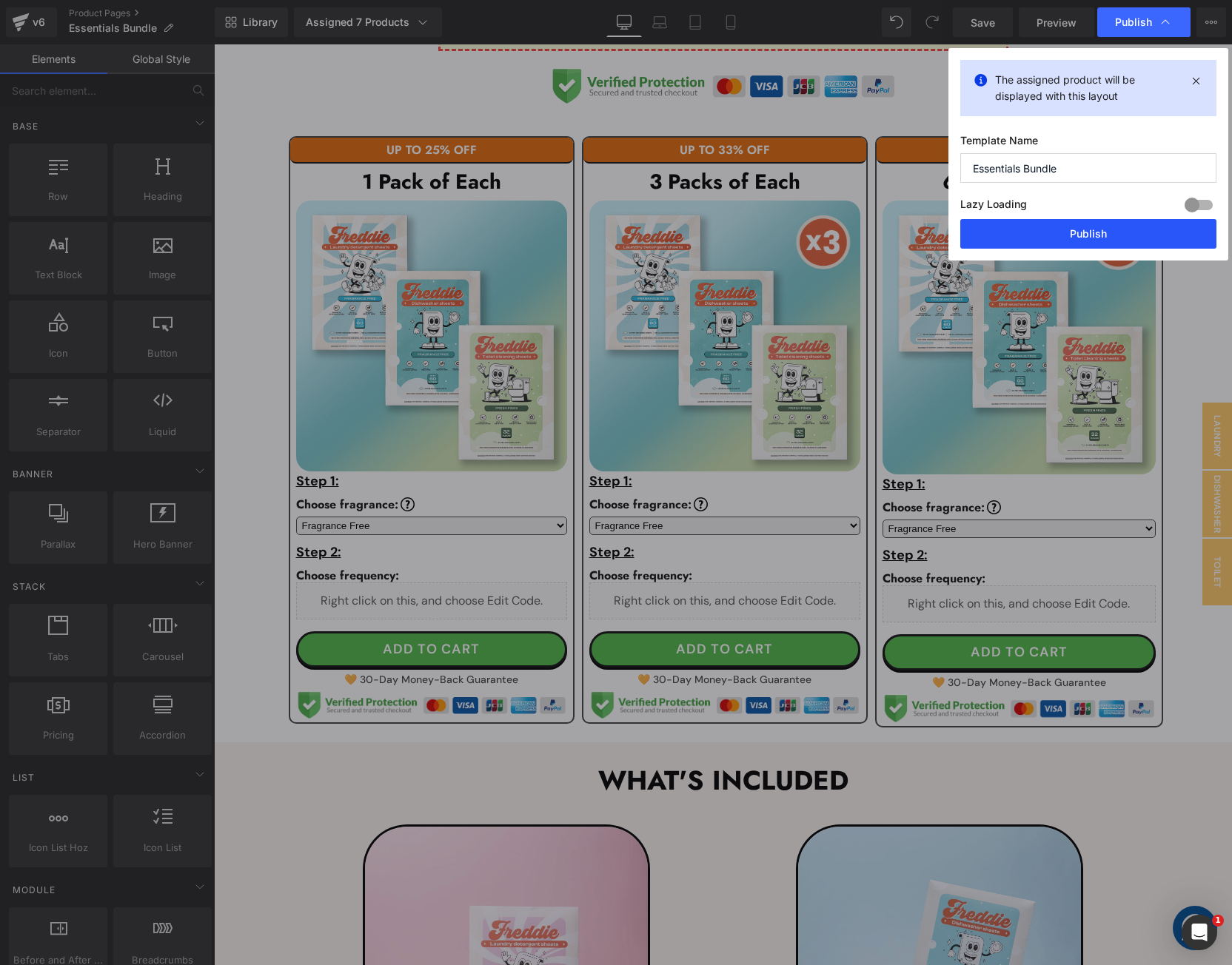
click at [1059, 236] on button "Publish" at bounding box center [1088, 234] width 256 height 29
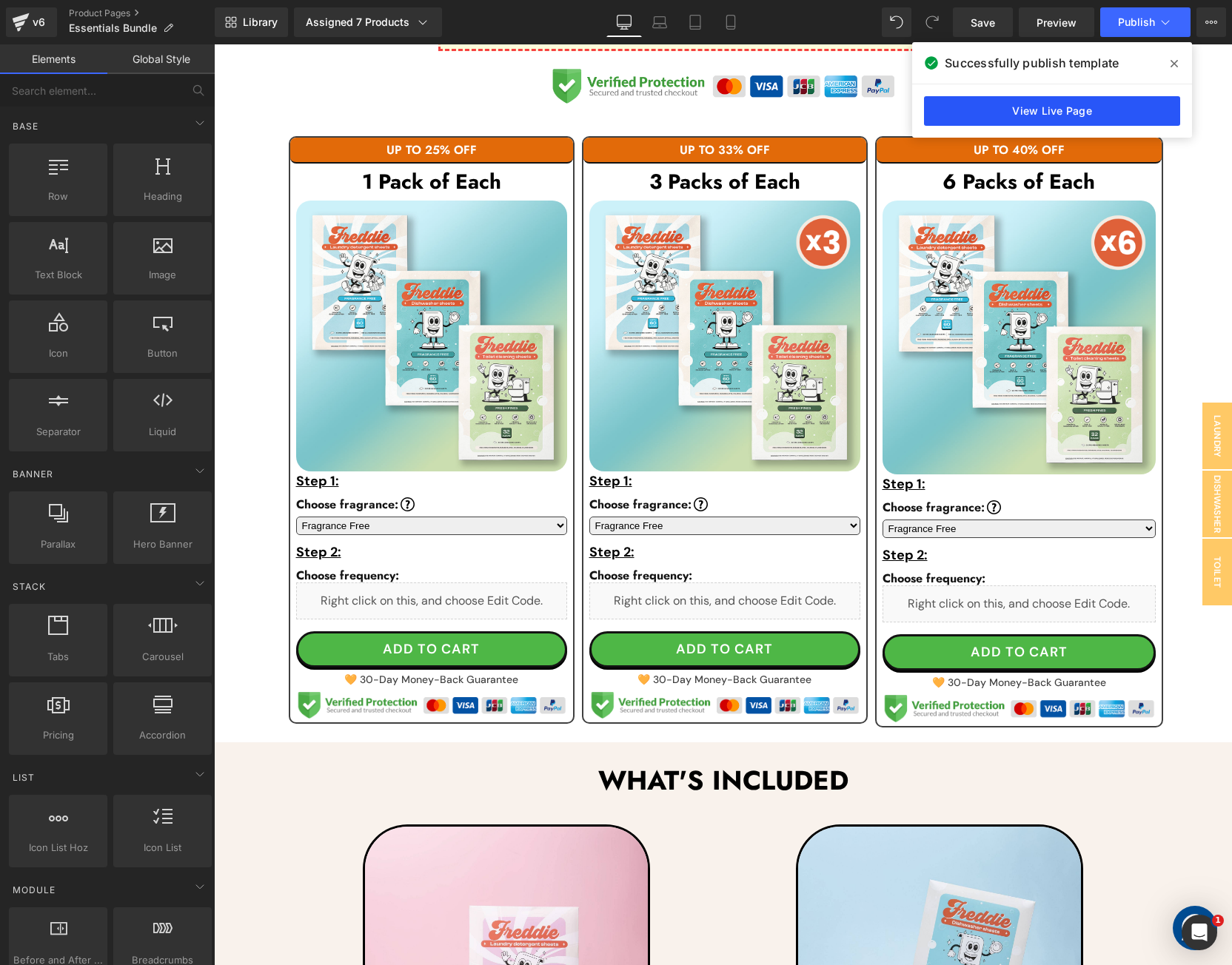
click at [1085, 112] on link "View Live Page" at bounding box center [1052, 111] width 256 height 29
